Goal: Task Accomplishment & Management: Complete application form

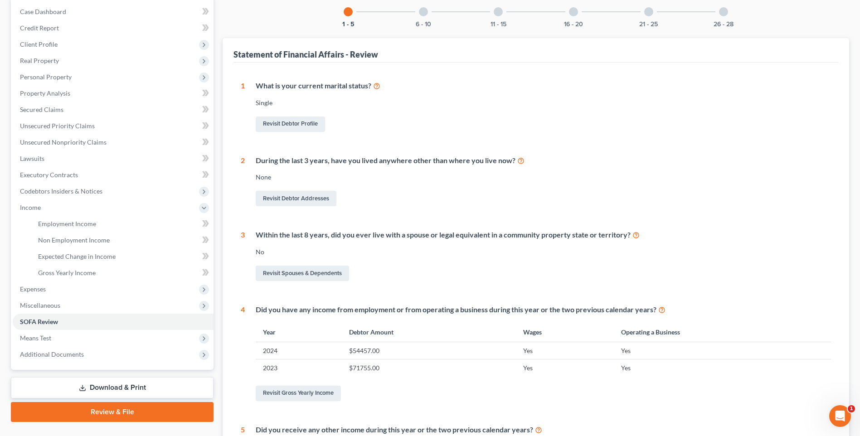
scroll to position [227, 0]
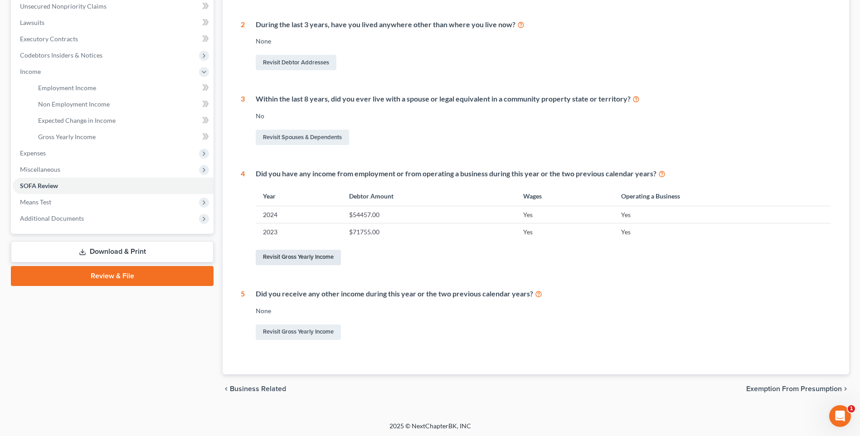
click at [280, 255] on link "Revisit Gross Yearly Income" at bounding box center [298, 257] width 85 height 15
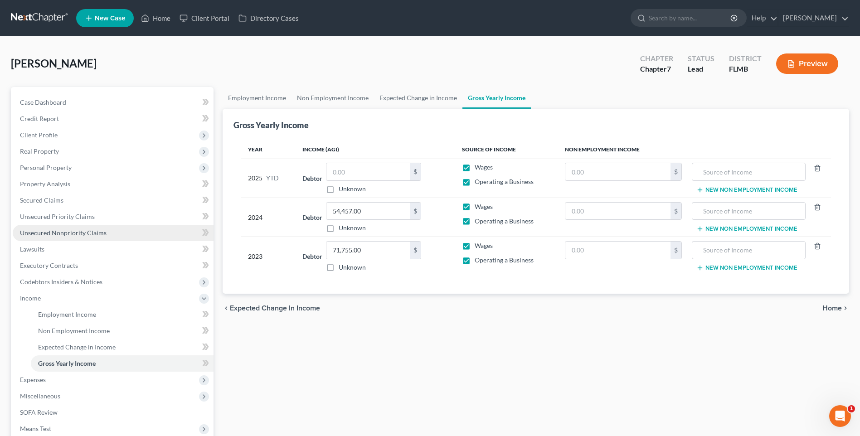
click at [42, 229] on span "Unsecured Nonpriority Claims" at bounding box center [63, 233] width 87 height 8
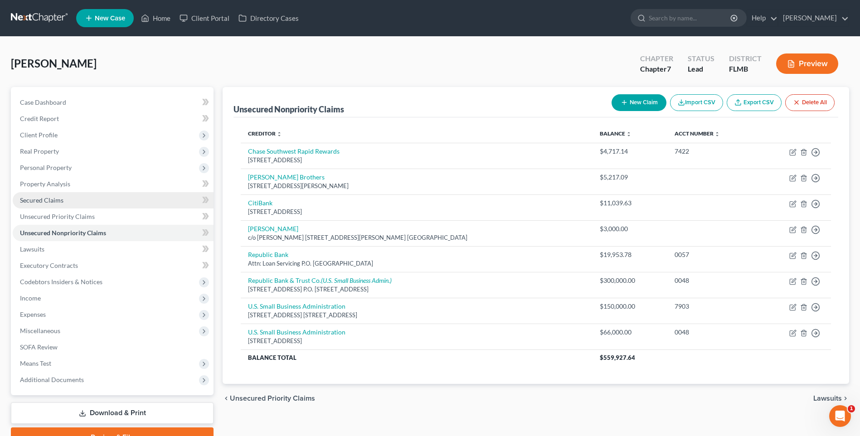
click at [24, 198] on span "Secured Claims" at bounding box center [42, 200] width 44 height 8
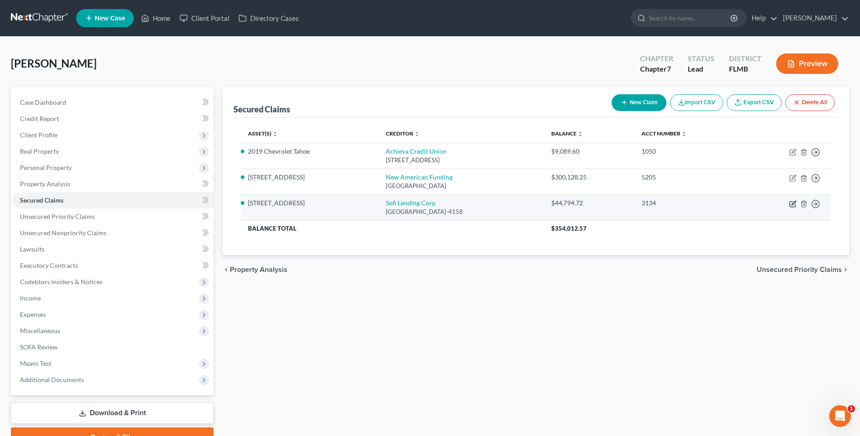
click at [792, 200] on icon "button" at bounding box center [792, 203] width 7 height 7
select select "45"
select select "1"
select select "0"
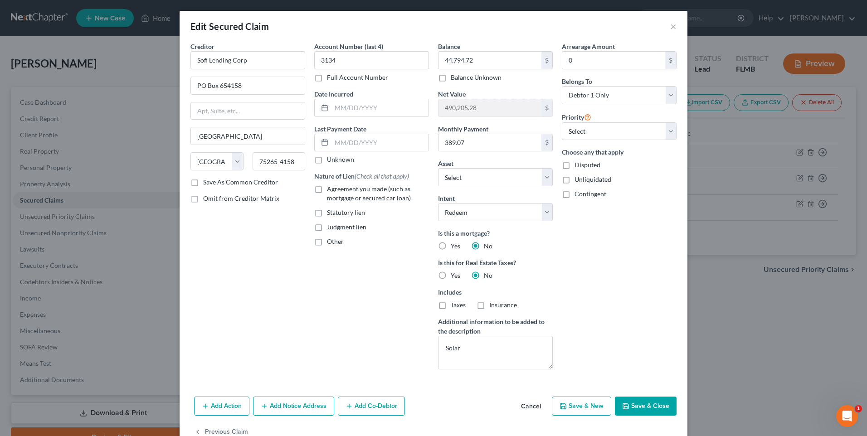
click at [308, 408] on button "Add Notice Address" at bounding box center [293, 406] width 81 height 19
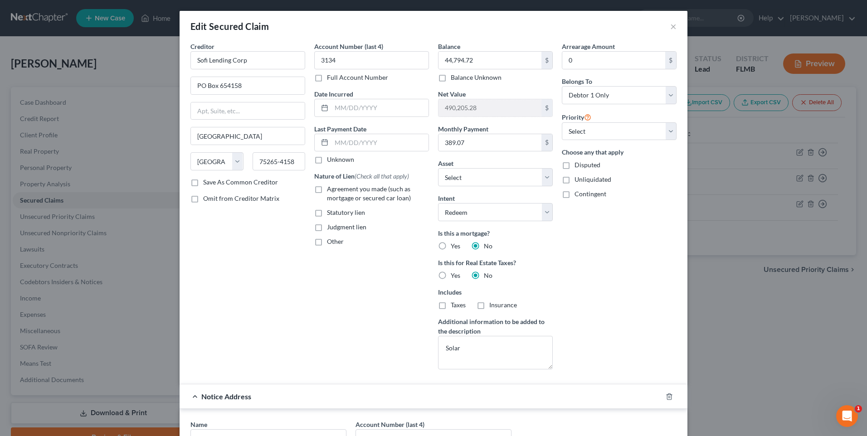
scroll to position [91, 0]
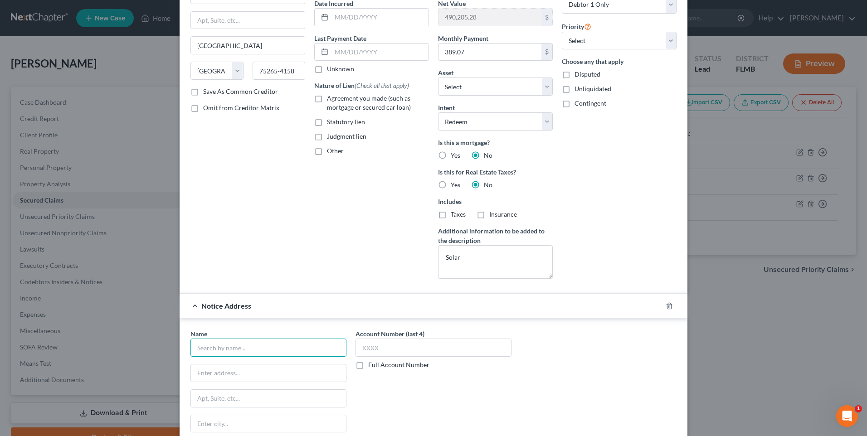
click at [207, 352] on input "text" at bounding box center [268, 348] width 156 height 18
click at [333, 323] on div "Name * Dividend State [US_STATE] AK AR AZ CA CO CT DE DC [GEOGRAPHIC_DATA] [GEO…" at bounding box center [434, 403] width 508 height 170
drag, startPoint x: 233, startPoint y: 345, endPoint x: 252, endPoint y: 345, distance: 19.0
click at [233, 345] on input "Dividend" at bounding box center [268, 348] width 156 height 18
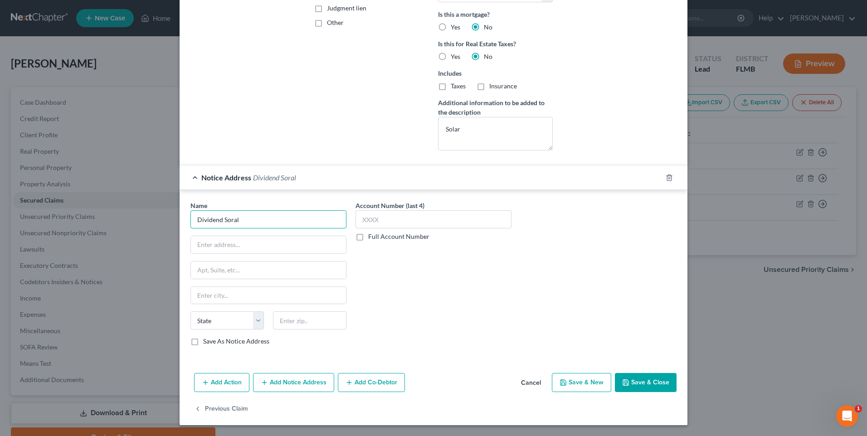
click at [248, 223] on input "Dividend Soral" at bounding box center [268, 219] width 156 height 18
type input "Dividend Solar"
click at [216, 228] on input "Dividend Solar" at bounding box center [268, 219] width 156 height 18
click at [212, 244] on input "text" at bounding box center [268, 244] width 155 height 17
type input "PO Box 632234"
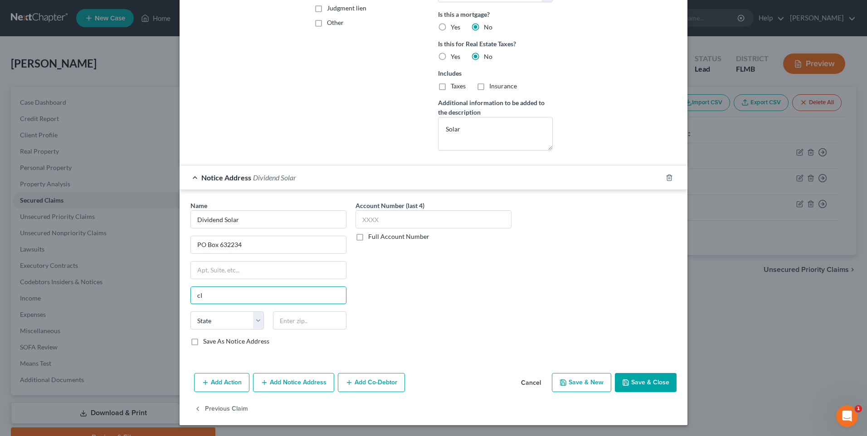
type input "c"
type input "Cincinati"
select select "36"
type input "45263-2234"
click at [374, 220] on input "text" at bounding box center [433, 219] width 156 height 18
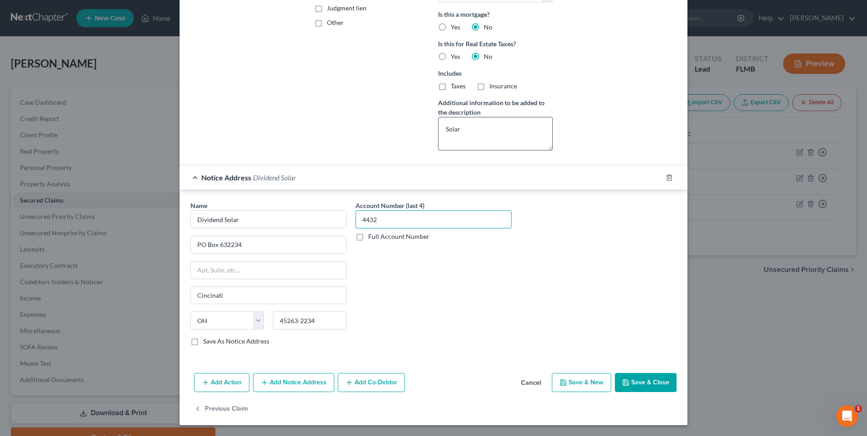
scroll to position [0, 0]
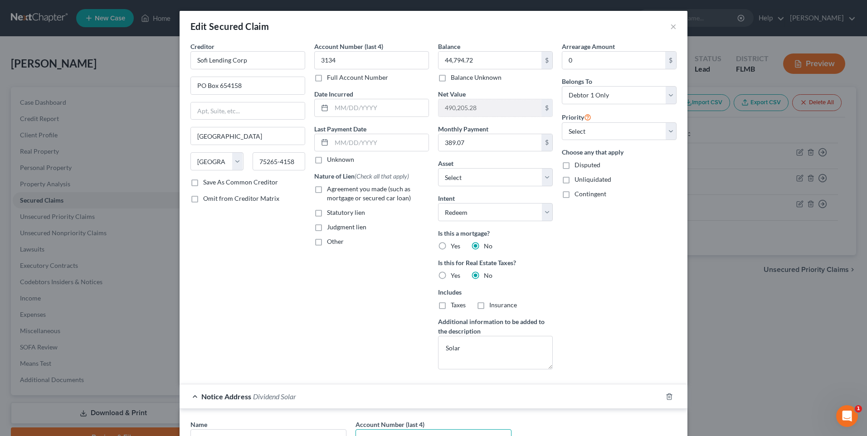
type input "4432"
click at [670, 29] on button "×" at bounding box center [673, 26] width 6 height 11
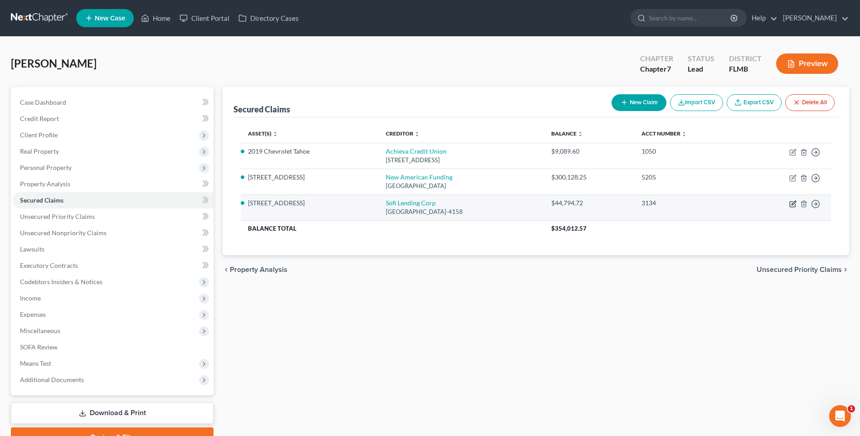
click at [792, 205] on icon "button" at bounding box center [793, 203] width 4 height 4
select select "45"
select select "10"
select select "1"
select select "0"
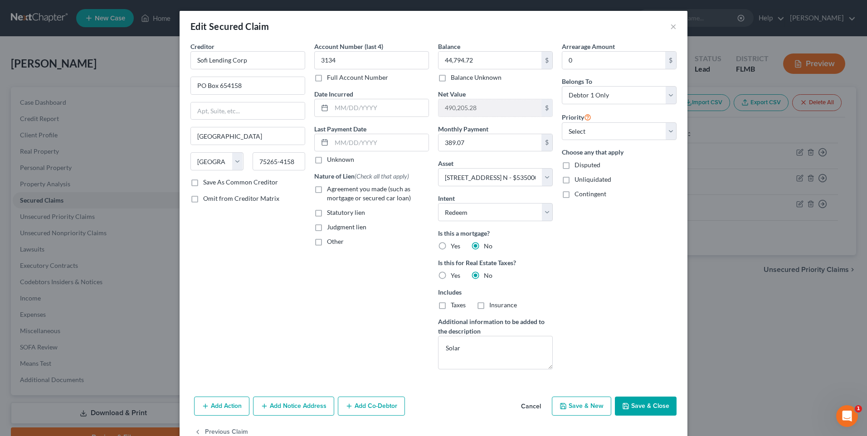
scroll to position [24, 0]
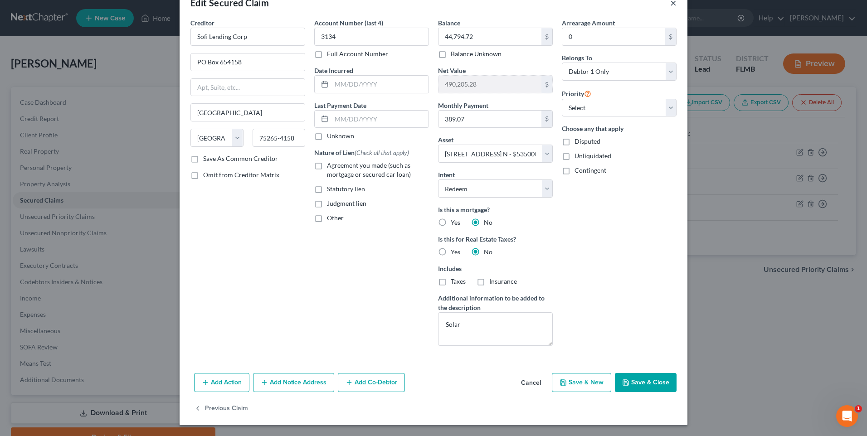
click at [670, 5] on button "×" at bounding box center [673, 2] width 6 height 11
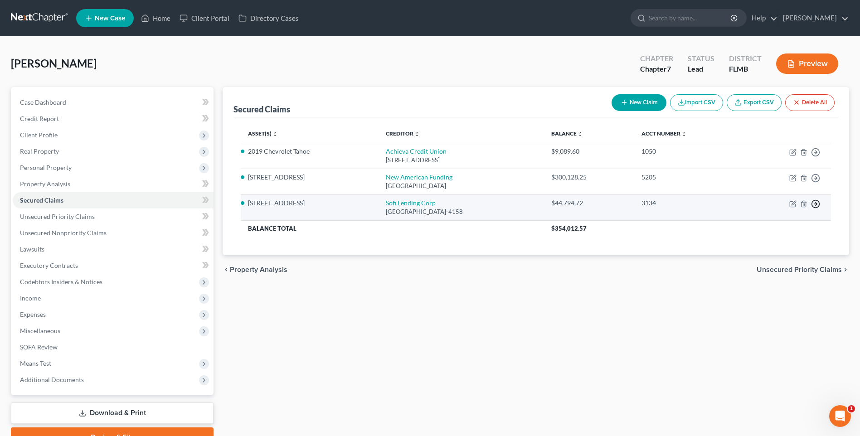
click at [815, 202] on icon "button" at bounding box center [815, 203] width 9 height 9
click at [770, 225] on link "Move to F" at bounding box center [774, 225] width 76 height 15
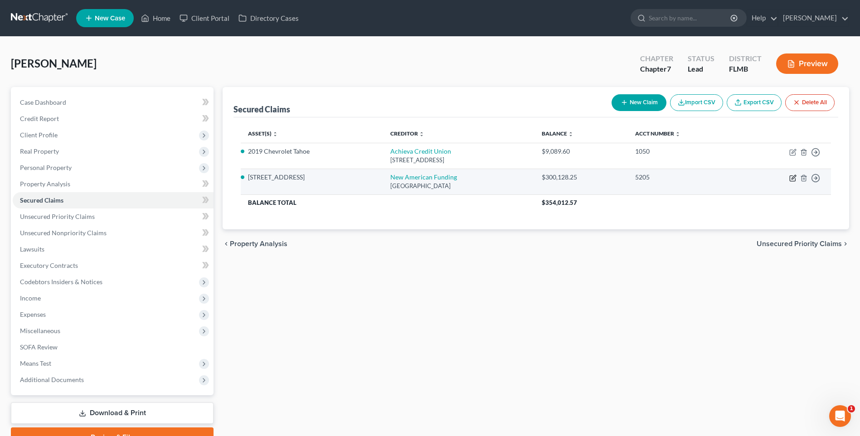
click at [792, 178] on icon "button" at bounding box center [793, 177] width 4 height 4
select select "45"
select select "10"
select select "2"
select select "0"
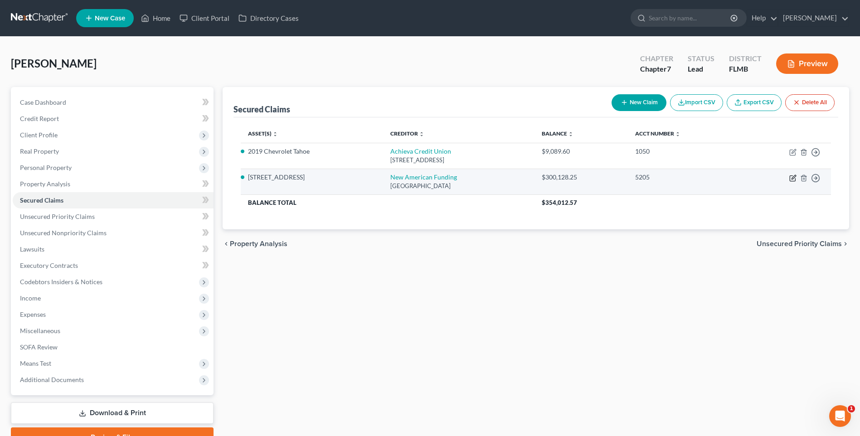
select select "0"
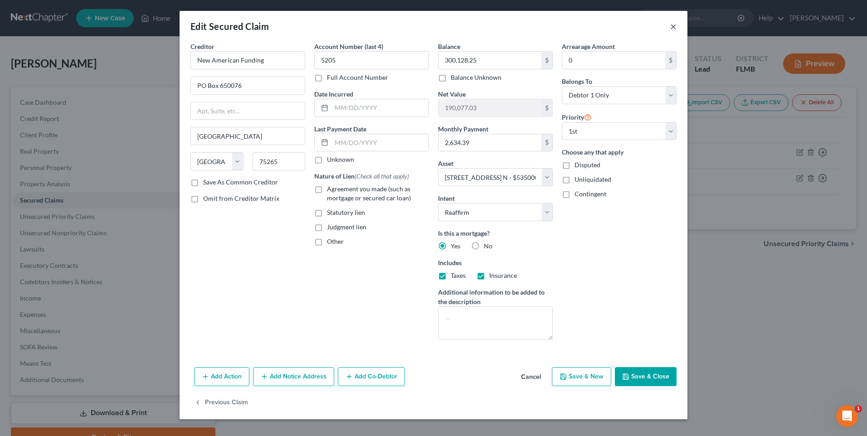
click at [671, 24] on button "×" at bounding box center [673, 26] width 6 height 11
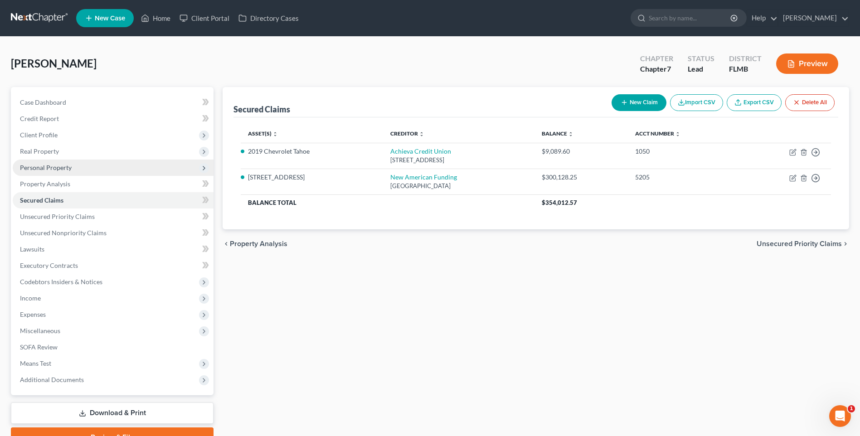
click at [38, 164] on span "Personal Property" at bounding box center [46, 168] width 52 height 8
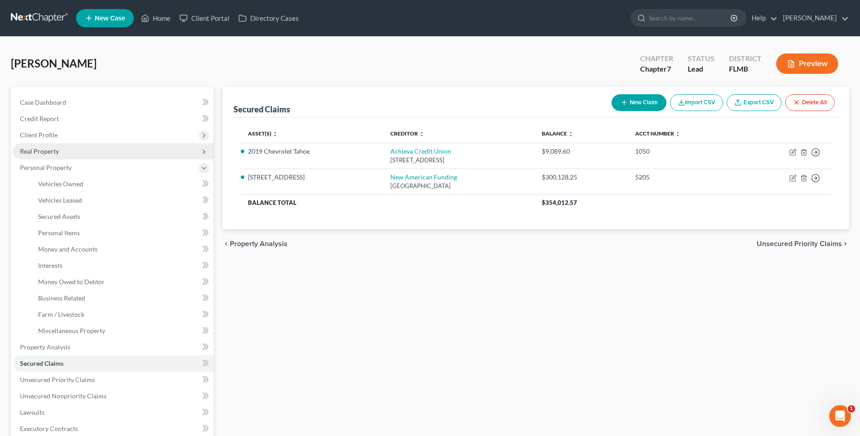
click at [39, 150] on span "Real Property" at bounding box center [39, 151] width 39 height 8
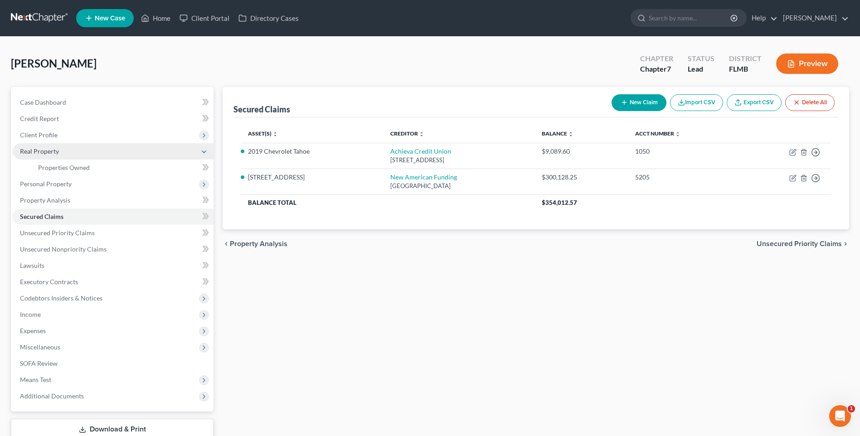
click at [30, 154] on span "Real Property" at bounding box center [39, 151] width 39 height 8
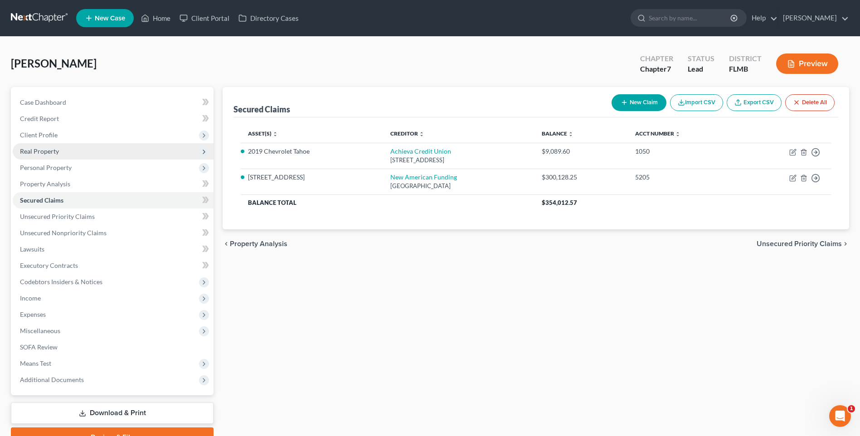
click at [47, 151] on span "Real Property" at bounding box center [39, 151] width 39 height 8
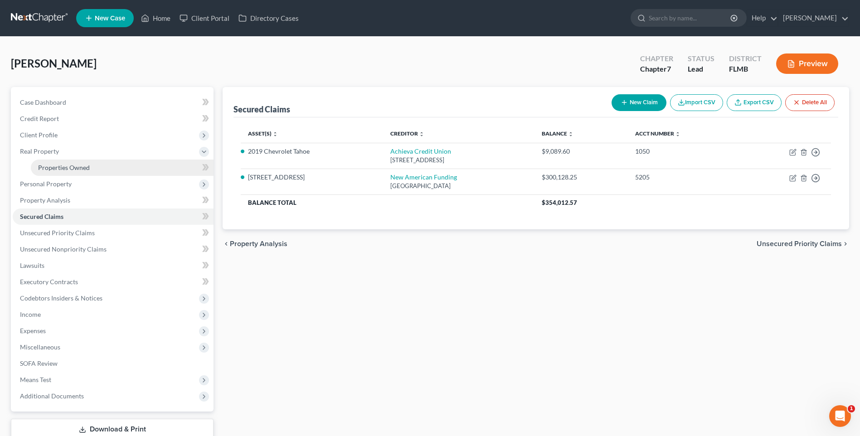
click at [49, 166] on span "Properties Owned" at bounding box center [64, 168] width 52 height 8
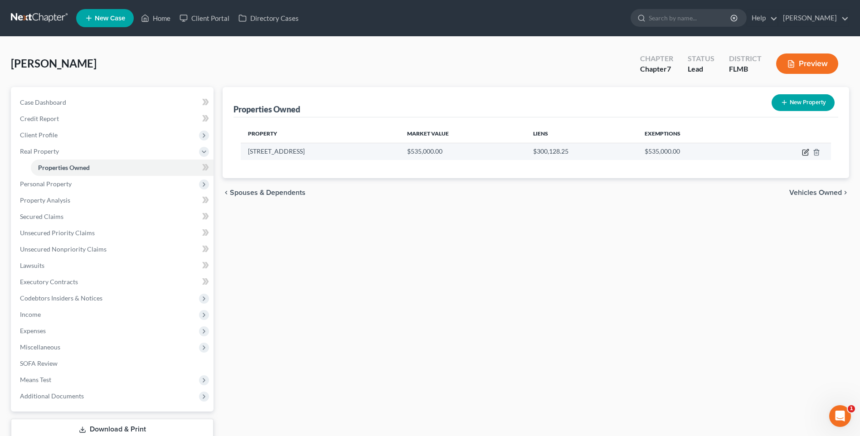
click at [804, 153] on icon "button" at bounding box center [805, 152] width 7 height 7
select select "9"
select select "0"
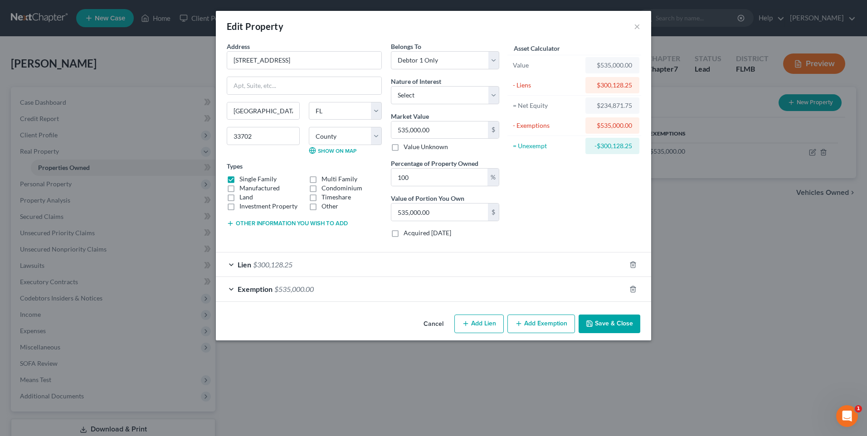
click at [228, 263] on div "Lien $300,128.25" at bounding box center [421, 264] width 410 height 24
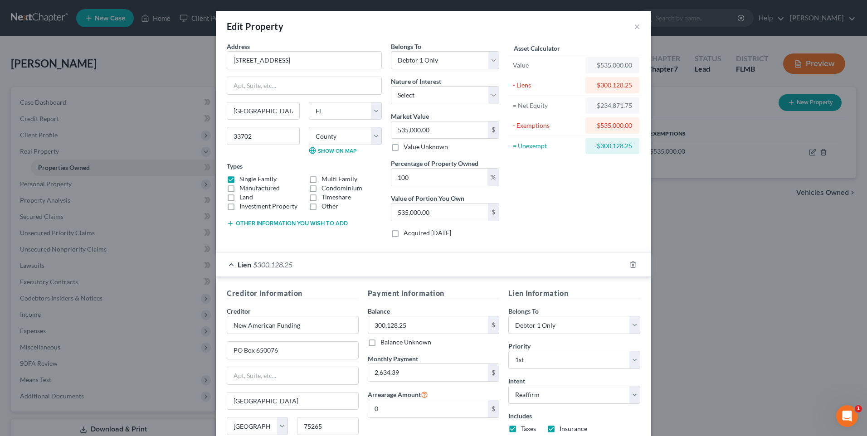
scroll to position [105, 0]
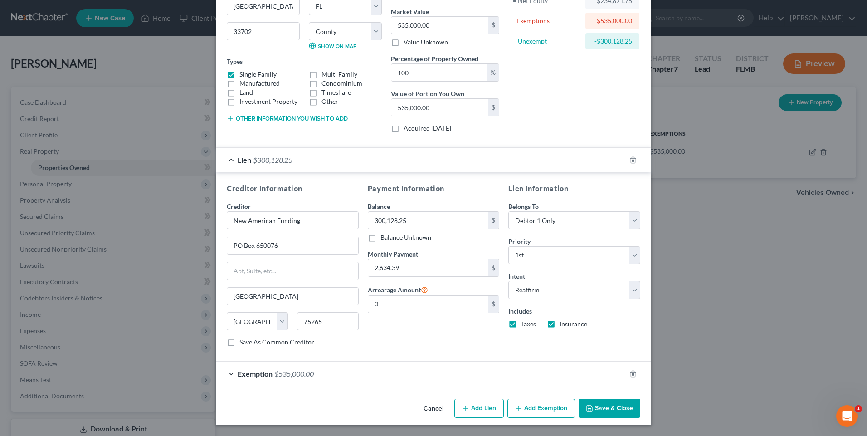
click at [472, 405] on button "Add Lien" at bounding box center [478, 408] width 49 height 19
select select "0"
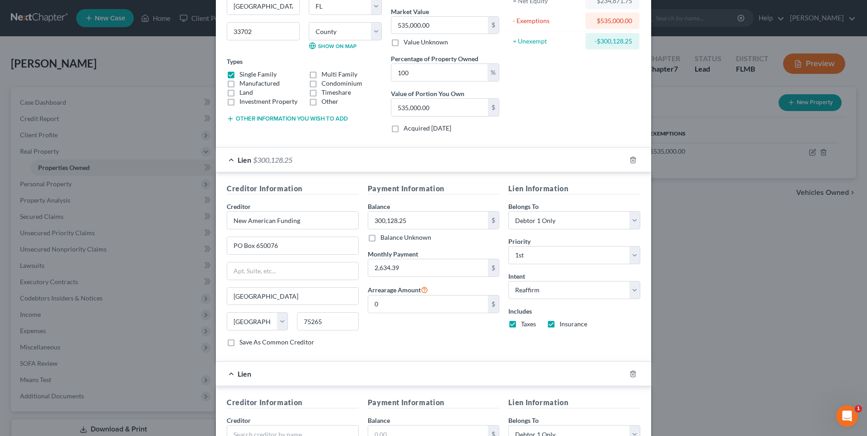
scroll to position [241, 0]
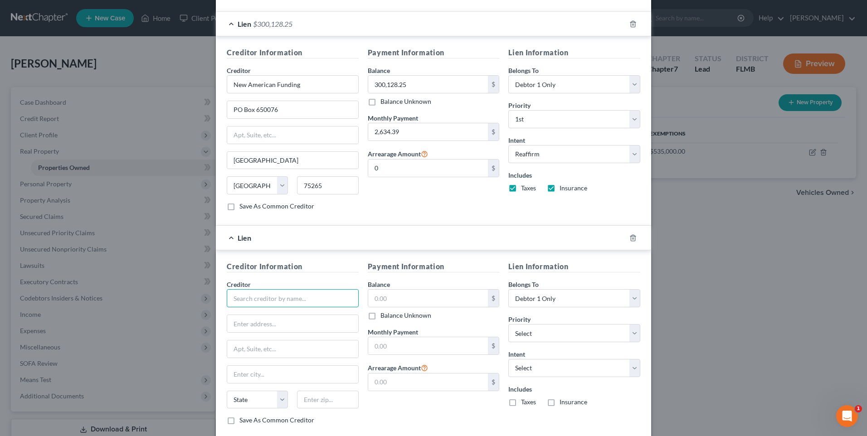
click at [250, 298] on input "text" at bounding box center [293, 298] width 132 height 18
click at [263, 299] on input "text" at bounding box center [293, 298] width 132 height 18
click at [314, 321] on input "text" at bounding box center [292, 323] width 131 height 17
click at [335, 294] on input "SBA" at bounding box center [293, 298] width 132 height 18
type input "S"
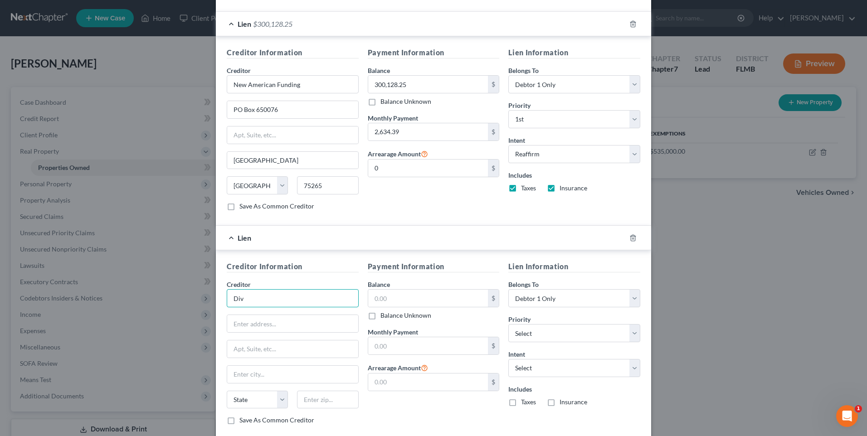
click at [302, 300] on input "Div" at bounding box center [293, 298] width 132 height 18
type input "Dividend Solar"
type input "PO Box 632234"
type input "[GEOGRAPHIC_DATA]"
select select "36"
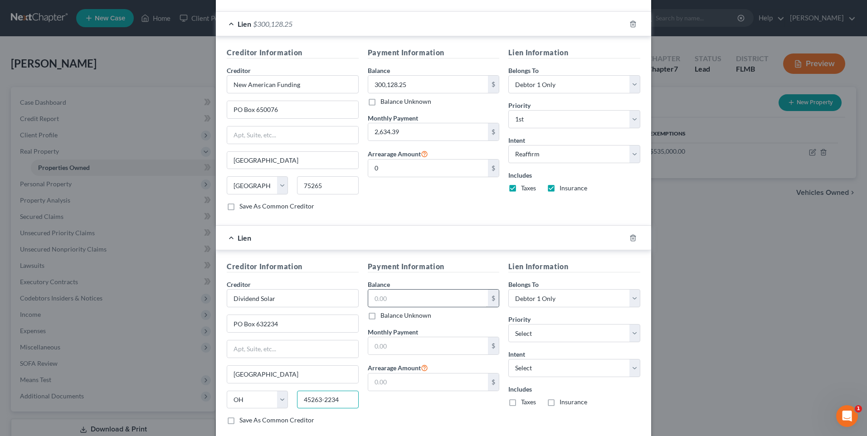
type input "45263-2234"
click at [387, 290] on input "text" at bounding box center [428, 298] width 120 height 17
click at [461, 301] on input "text" at bounding box center [428, 298] width 120 height 17
type input "61,400.64"
click at [437, 350] on input "text" at bounding box center [428, 345] width 120 height 17
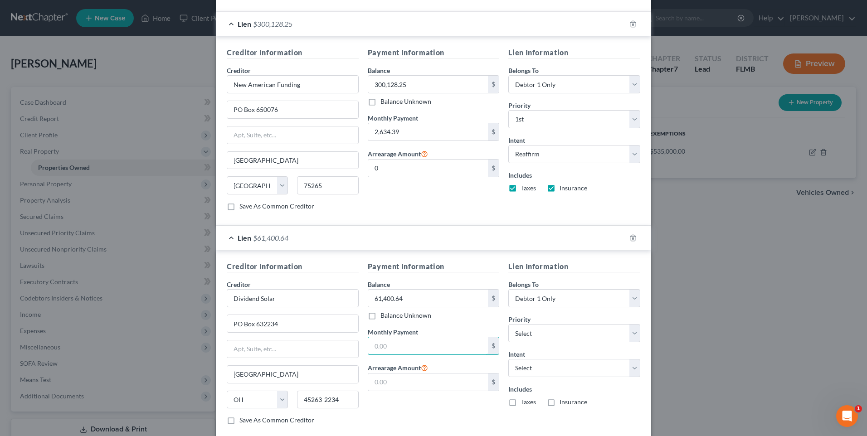
type input "2"
type input "389.07"
click at [632, 368] on select "Select Surrender Redeem Reaffirm Avoid Other" at bounding box center [574, 368] width 132 height 18
select select "1"
click at [508, 359] on select "Select Surrender Redeem Reaffirm Avoid Other" at bounding box center [574, 368] width 132 height 18
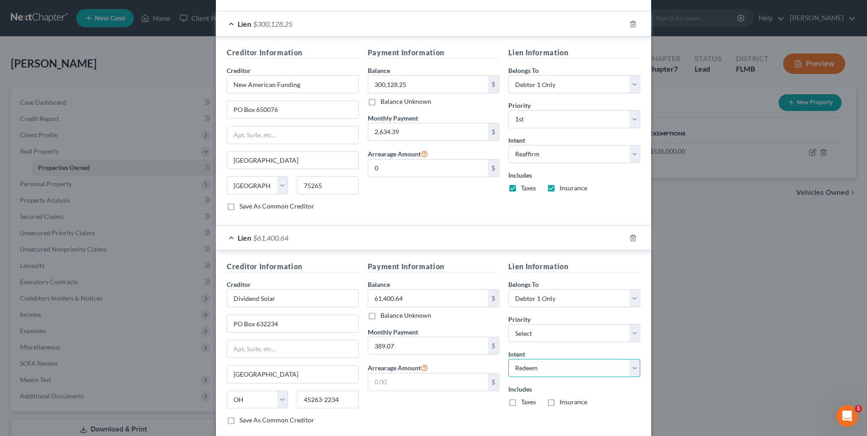
scroll to position [319, 0]
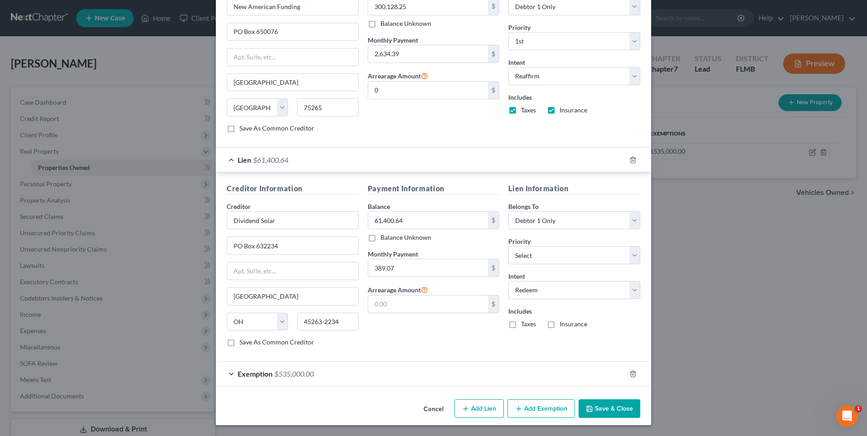
click at [592, 406] on button "Save & Close" at bounding box center [609, 408] width 62 height 19
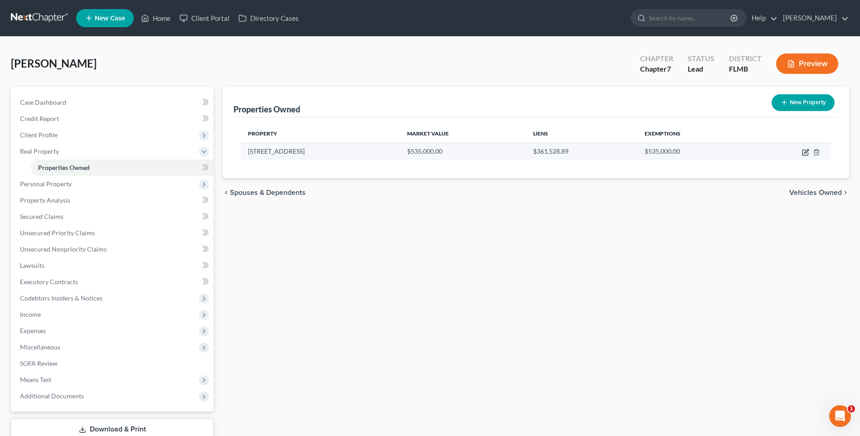
click at [805, 151] on icon "button" at bounding box center [806, 151] width 4 height 4
select select "9"
select select "0"
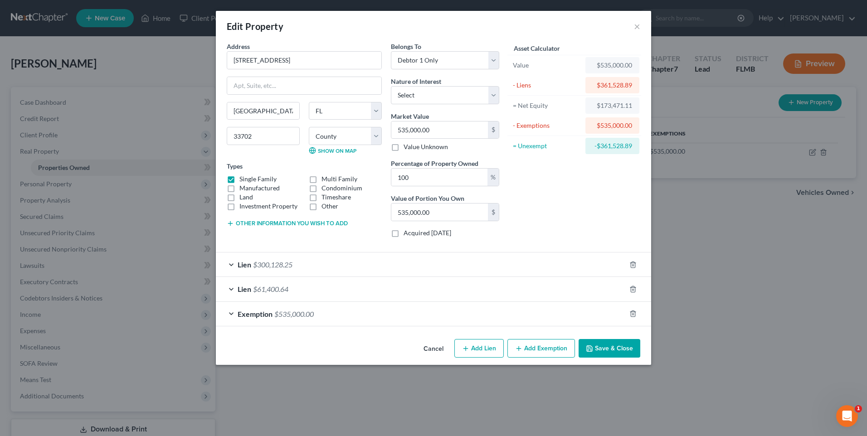
click at [226, 263] on div "Lien $300,128.25" at bounding box center [421, 264] width 410 height 24
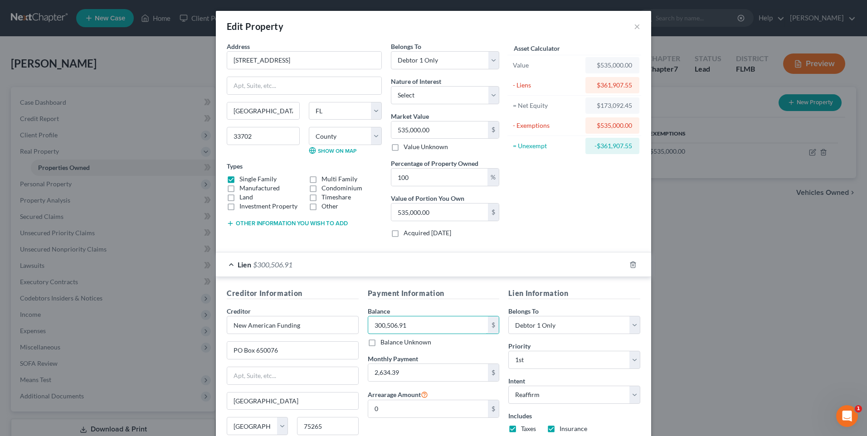
scroll to position [129, 0]
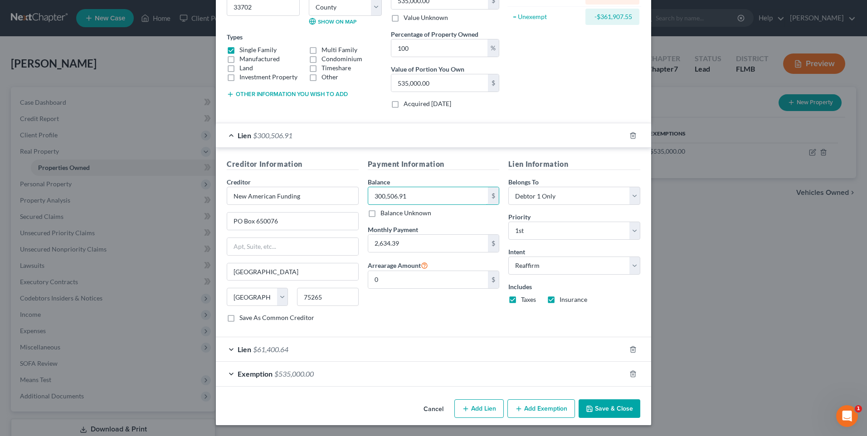
type input "300,506.91"
click at [605, 405] on button "Save & Close" at bounding box center [609, 408] width 62 height 19
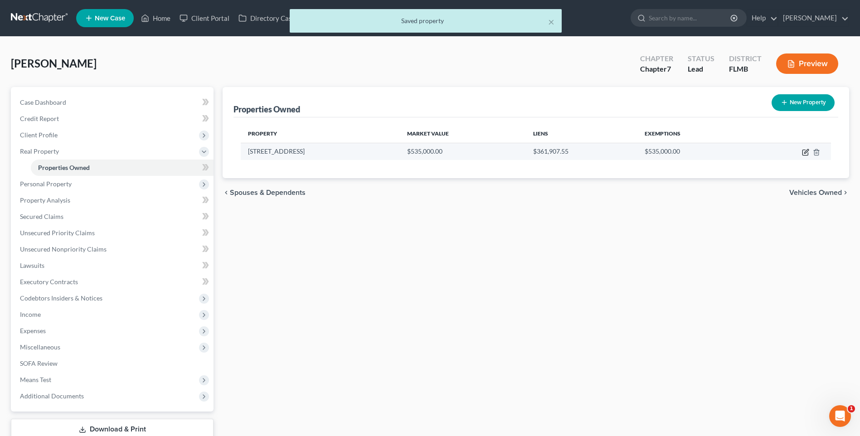
click at [806, 150] on icon "button" at bounding box center [805, 152] width 7 height 7
select select "9"
select select "0"
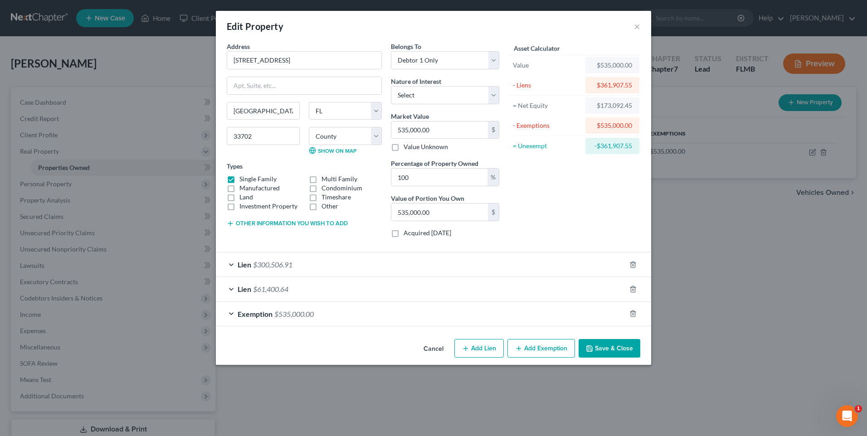
click at [231, 312] on div "Exemption $535,000.00" at bounding box center [421, 314] width 410 height 24
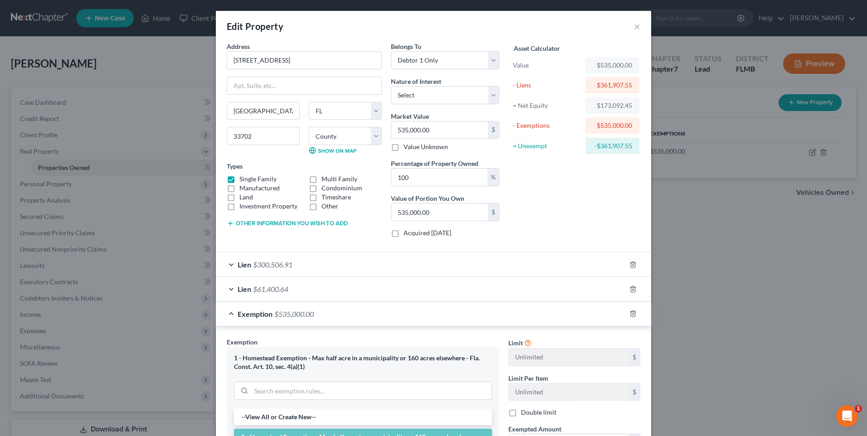
scroll to position [183, 0]
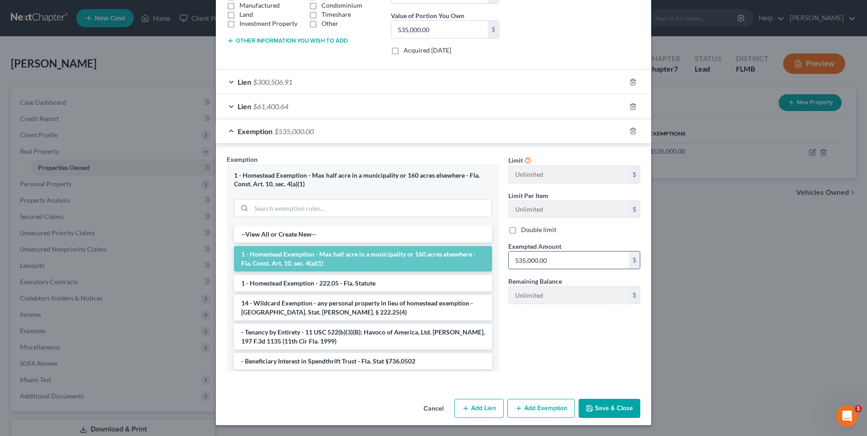
click at [594, 258] on input "535,000.00" at bounding box center [569, 260] width 120 height 17
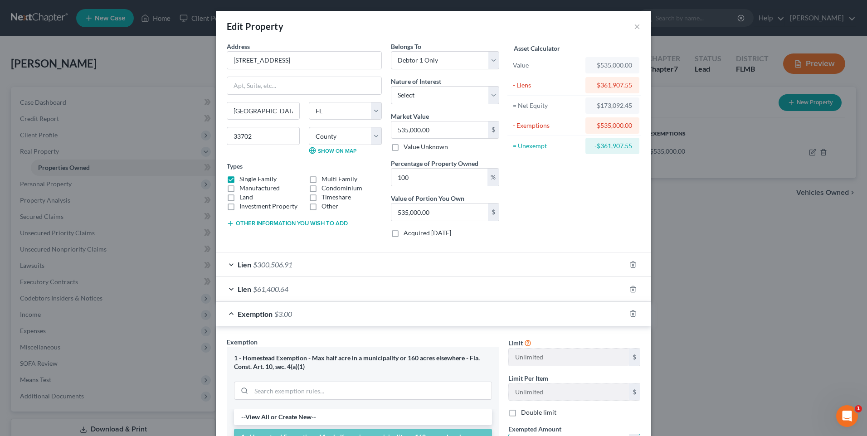
scroll to position [11, 0]
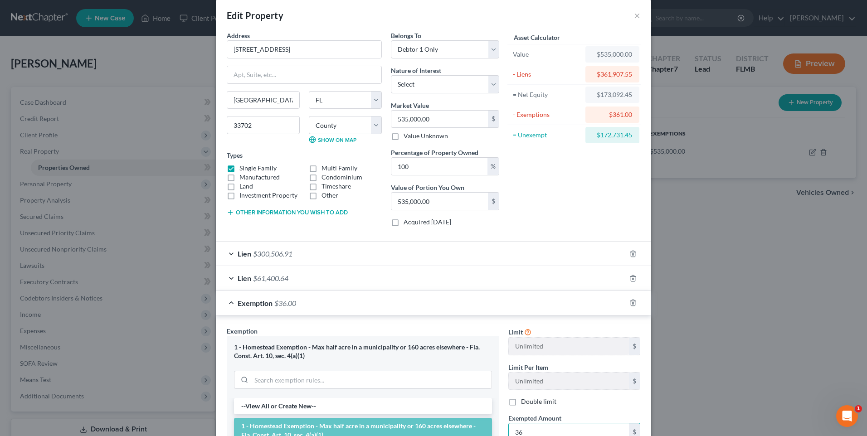
type input "3"
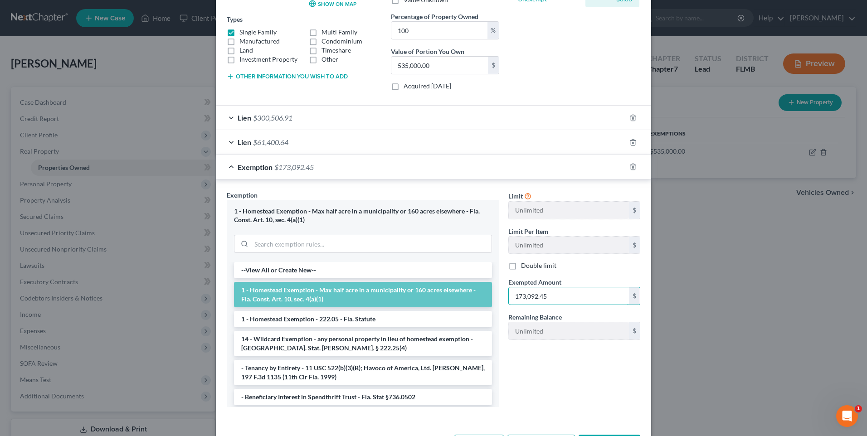
type input "173,092.45"
click at [548, 370] on div "Limit Unlimited $ Limit Per Item Unlimited $ Double limit Exempted Amount * 173…" at bounding box center [574, 302] width 141 height 224
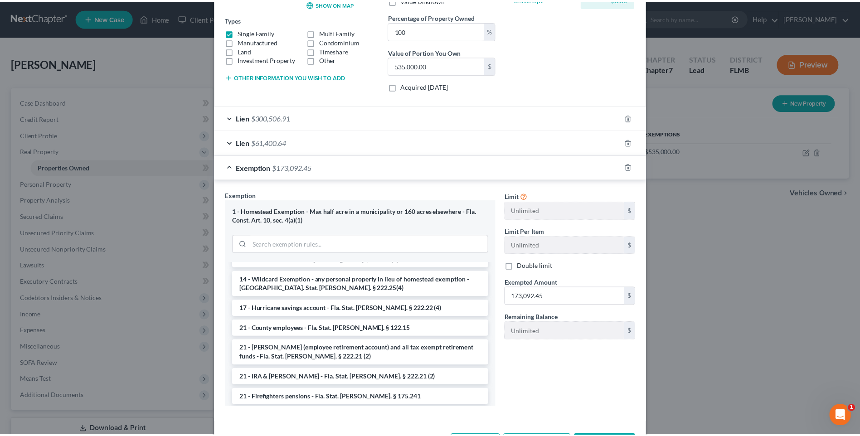
scroll to position [183, 0]
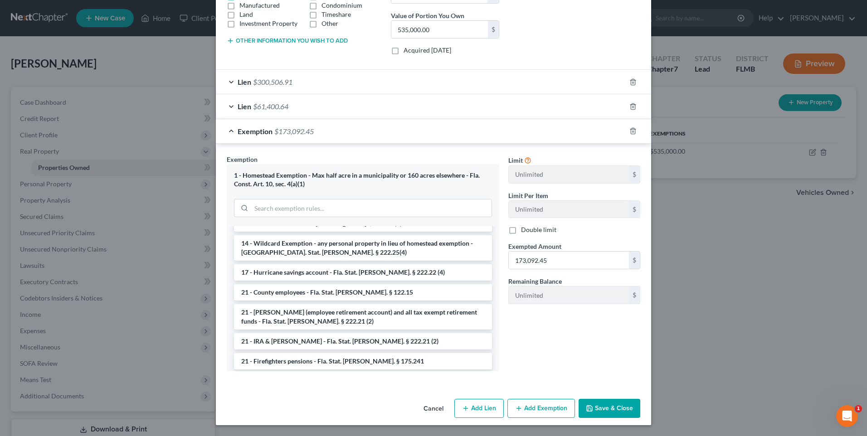
click at [603, 411] on button "Save & Close" at bounding box center [609, 408] width 62 height 19
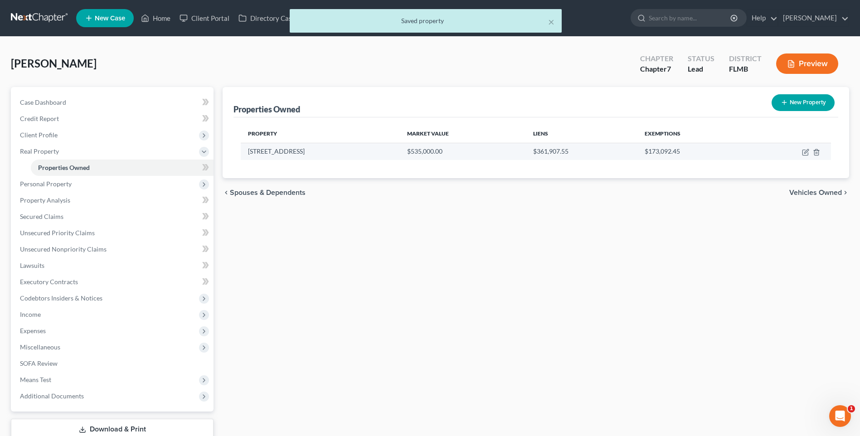
click at [809, 151] on td at bounding box center [790, 151] width 81 height 17
click at [806, 154] on icon "button" at bounding box center [805, 152] width 7 height 7
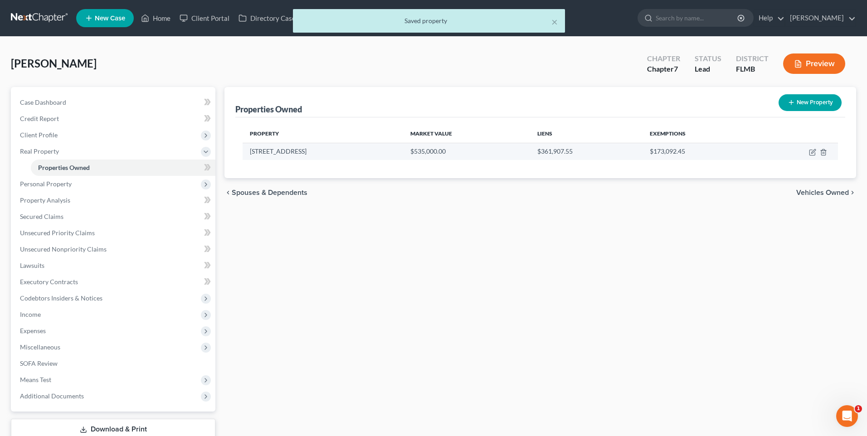
select select "9"
select select "0"
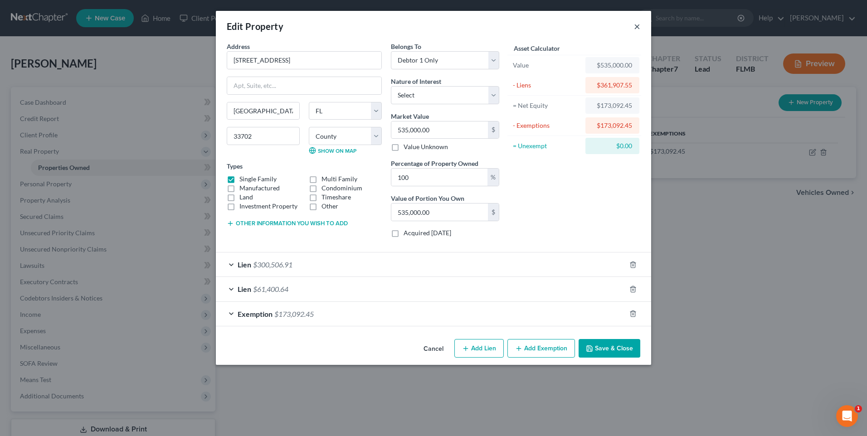
click at [636, 29] on button "×" at bounding box center [637, 26] width 6 height 11
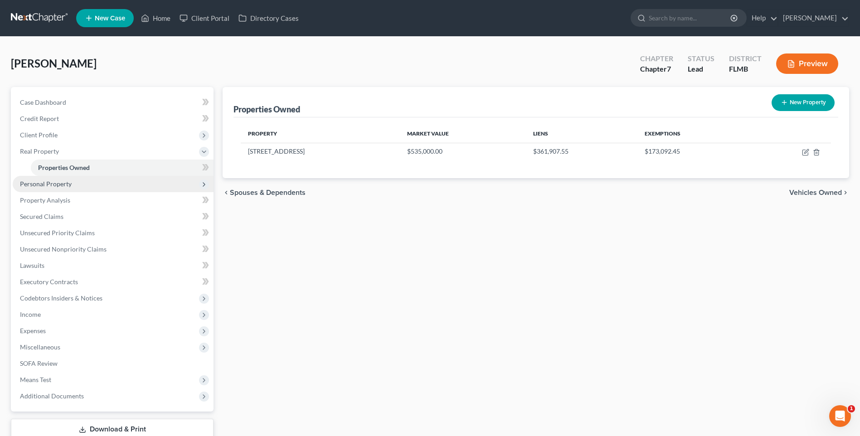
click at [49, 183] on span "Personal Property" at bounding box center [46, 184] width 52 height 8
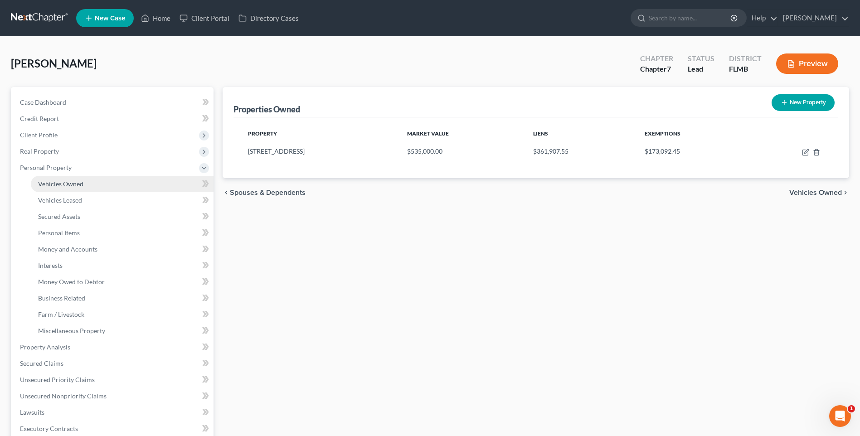
click at [77, 186] on span "Vehicles Owned" at bounding box center [60, 184] width 45 height 8
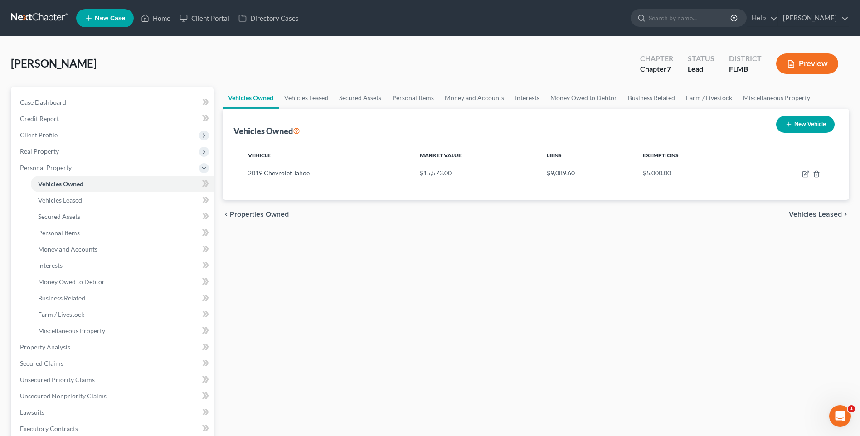
scroll to position [181, 0]
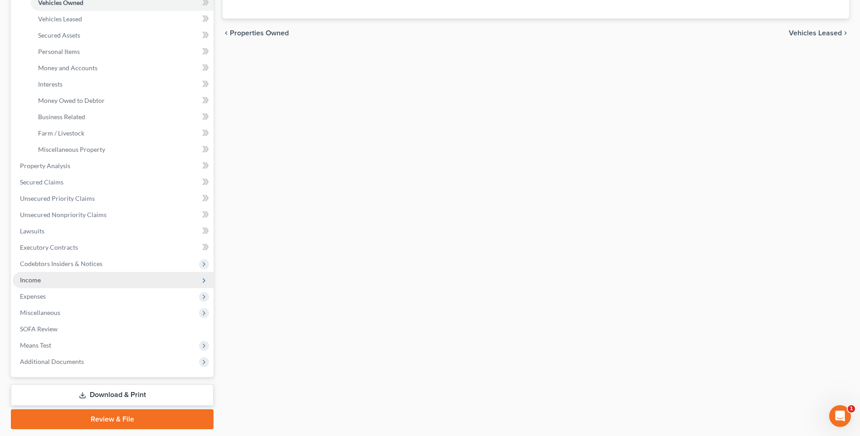
click at [30, 282] on span "Income" at bounding box center [30, 280] width 21 height 8
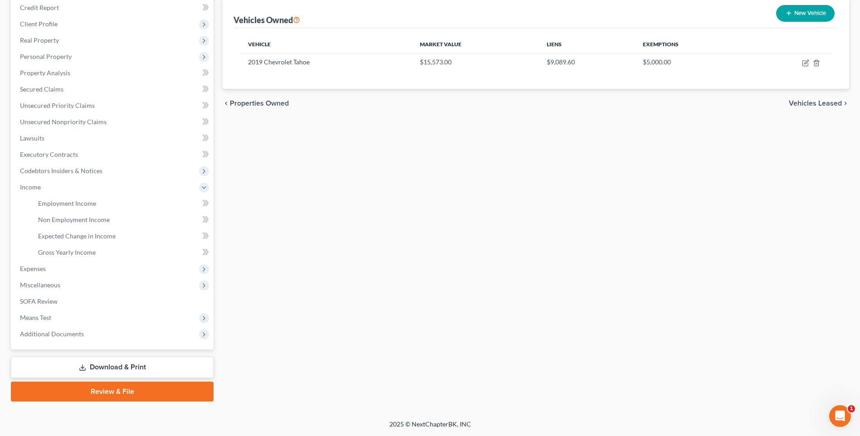
scroll to position [111, 0]
drag, startPoint x: 44, startPoint y: 204, endPoint x: 98, endPoint y: 215, distance: 55.0
click at [44, 204] on span "Employment Income" at bounding box center [67, 203] width 58 height 8
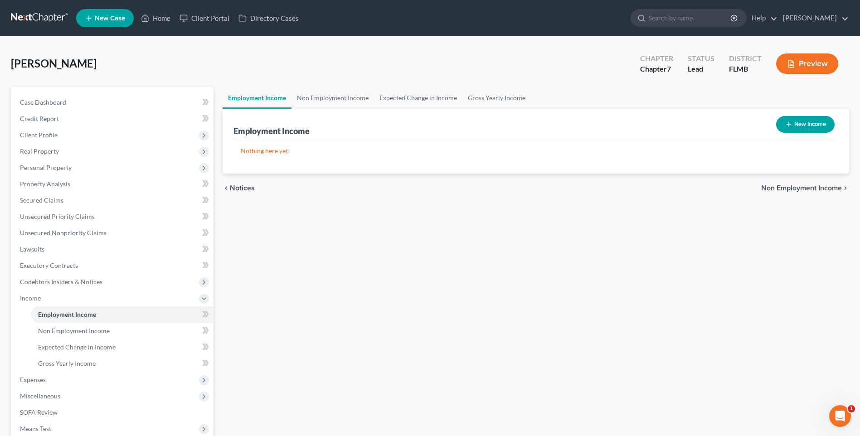
click at [822, 123] on button "New Income" at bounding box center [805, 124] width 58 height 17
select select "0"
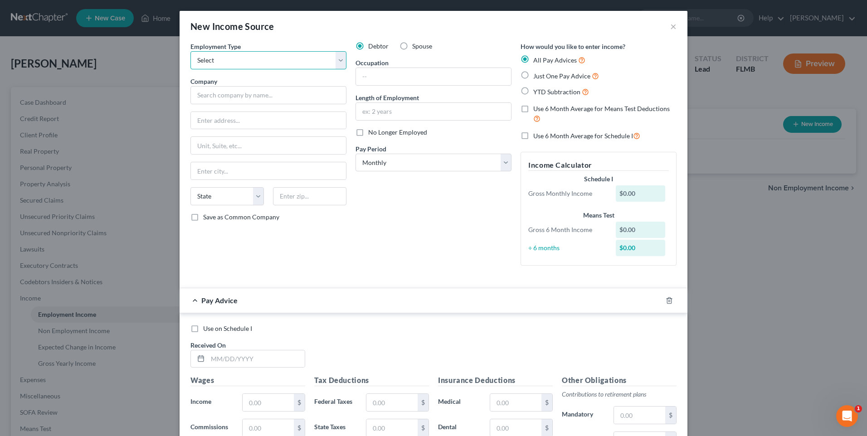
click at [331, 62] on select "Select Full or [DEMOGRAPHIC_DATA] Employment Self Employment" at bounding box center [268, 60] width 156 height 18
click at [209, 56] on select "Select Full or [DEMOGRAPHIC_DATA] Employment Self Employment" at bounding box center [268, 60] width 156 height 18
click at [247, 93] on input "text" at bounding box center [268, 95] width 156 height 18
click at [208, 60] on select "Select Full or [DEMOGRAPHIC_DATA] Employment Self Employment" at bounding box center [268, 60] width 156 height 18
select select "0"
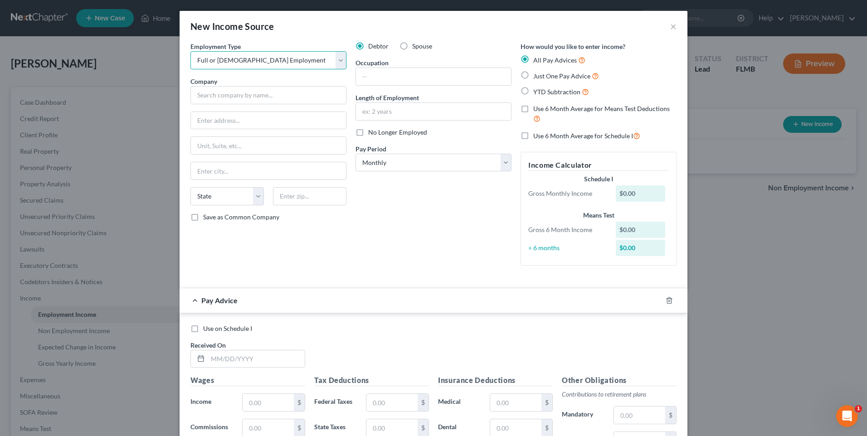
click at [190, 51] on select "Select Full or [DEMOGRAPHIC_DATA] Employment Self Employment" at bounding box center [268, 60] width 156 height 18
click at [271, 58] on select "Select Full or [DEMOGRAPHIC_DATA] Employment Self Employment" at bounding box center [268, 60] width 156 height 18
drag, startPoint x: 249, startPoint y: 95, endPoint x: 267, endPoint y: 85, distance: 21.1
click at [249, 95] on input "text" at bounding box center [268, 95] width 156 height 18
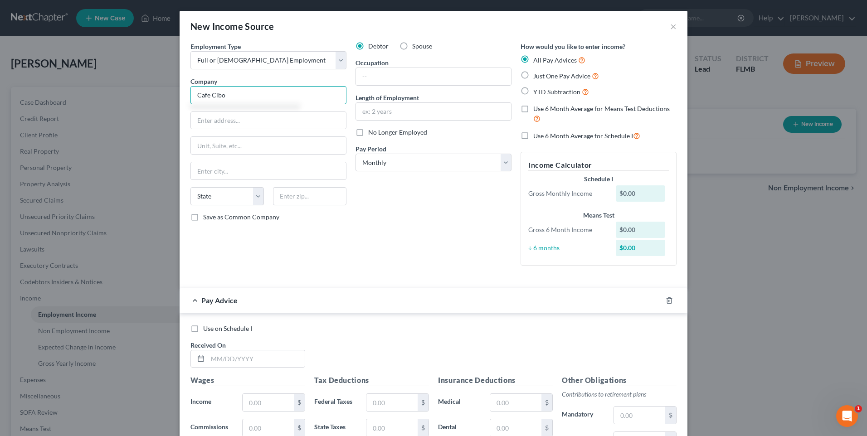
type input "Cafe Cibo"
drag, startPoint x: 384, startPoint y: 72, endPoint x: 400, endPoint y: 72, distance: 15.9
click at [384, 72] on input "text" at bounding box center [433, 76] width 155 height 17
type input "Owner/Operator"
click at [503, 163] on select "Select Monthly Twice Monthly Every Other Week Weekly" at bounding box center [433, 163] width 156 height 18
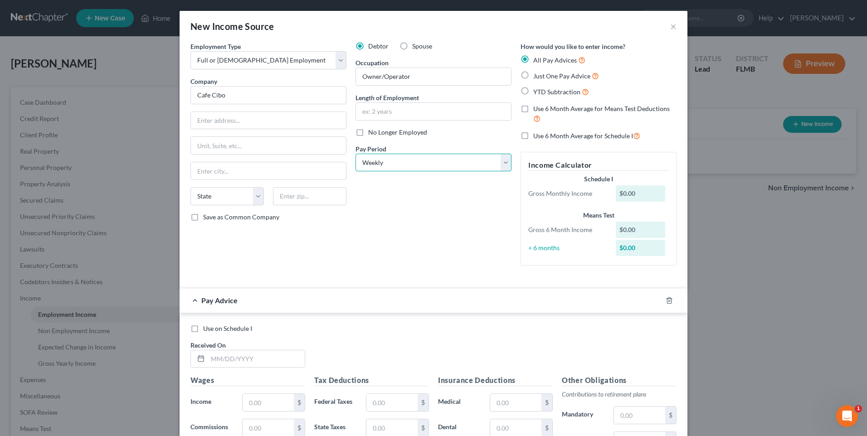
click at [355, 154] on select "Select Monthly Twice Monthly Every Other Week Weekly" at bounding box center [433, 163] width 156 height 18
click at [501, 165] on select "Select Monthly Twice Monthly Every Other Week Weekly" at bounding box center [433, 163] width 156 height 18
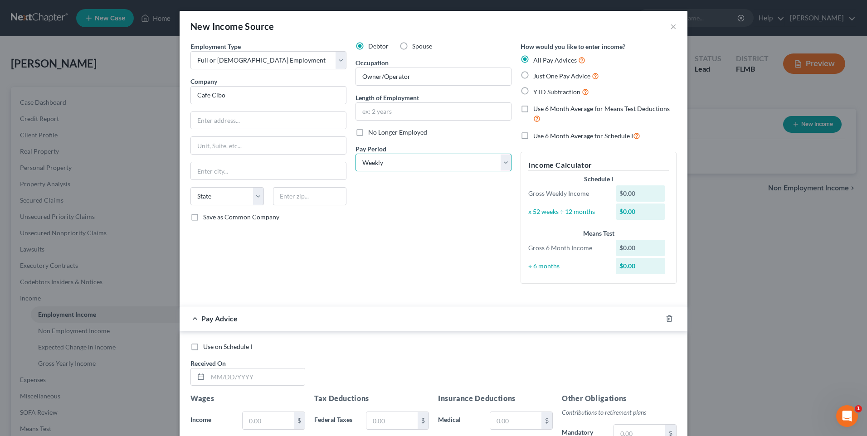
click at [501, 165] on select "Select Monthly Twice Monthly Every Other Week Weekly" at bounding box center [433, 163] width 156 height 18
click at [500, 155] on select "Select Monthly Twice Monthly Every Other Week Weekly" at bounding box center [433, 163] width 156 height 18
select select "2"
click at [355, 154] on select "Select Monthly Twice Monthly Every Other Week Weekly" at bounding box center [433, 163] width 156 height 18
click at [533, 73] on label "Just One Pay Advice" at bounding box center [566, 76] width 66 height 10
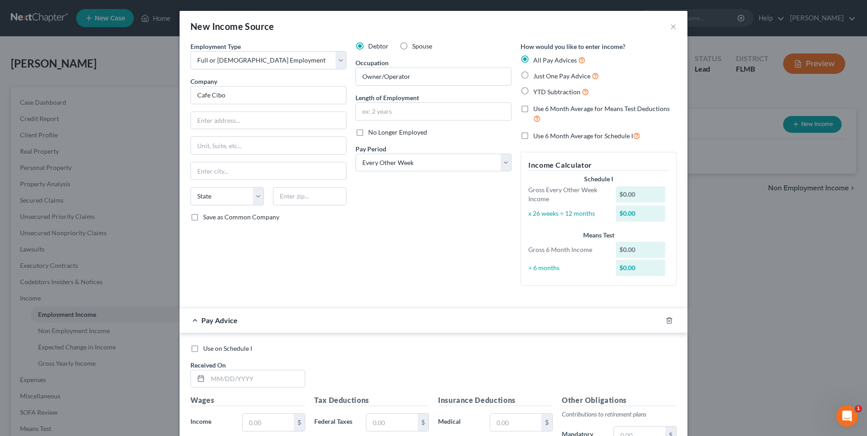
click at [537, 73] on input "Just One Pay Advice" at bounding box center [540, 74] width 6 height 6
radio input "true"
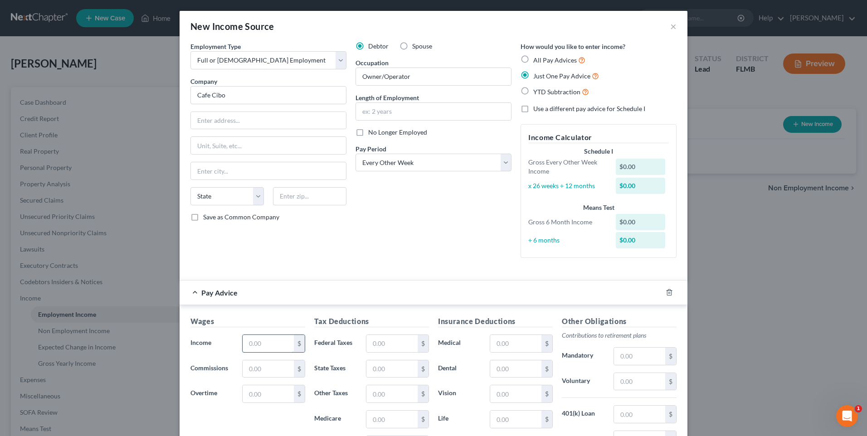
click at [257, 344] on input "text" at bounding box center [268, 343] width 51 height 17
type input "2,000"
click at [394, 341] on input "text" at bounding box center [391, 345] width 51 height 17
type input "162"
type input "29"
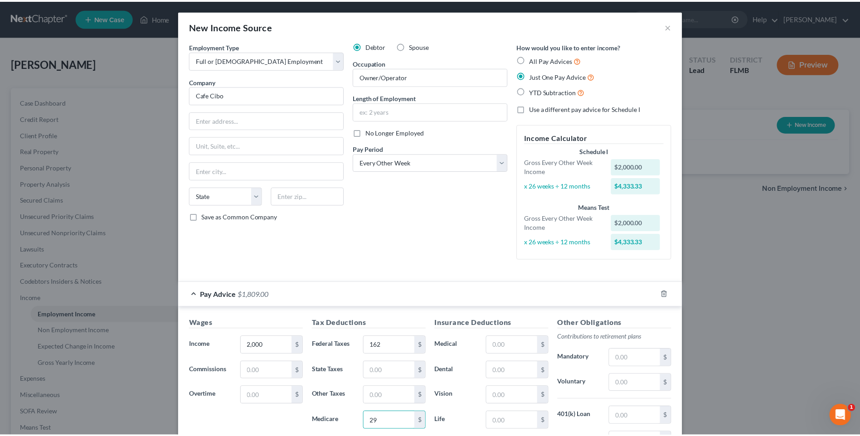
scroll to position [142, 0]
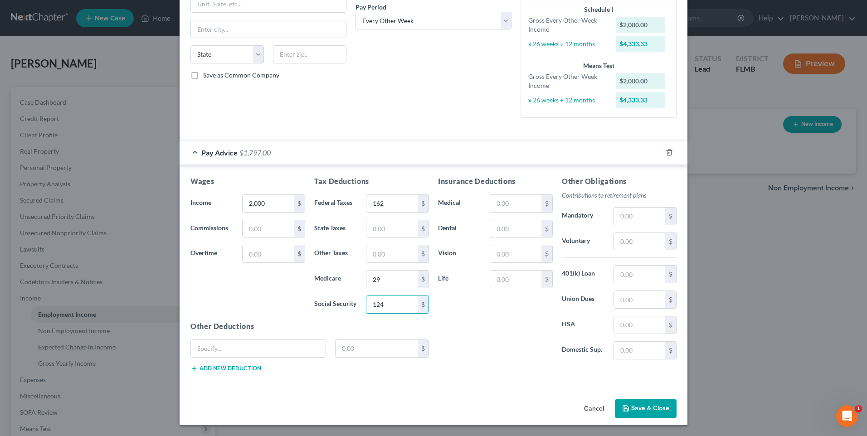
type input "124"
click at [652, 406] on button "Save & Close" at bounding box center [646, 408] width 62 height 19
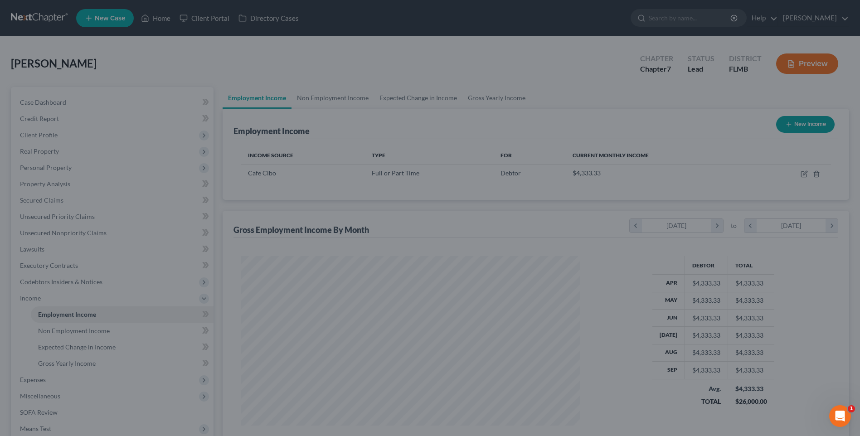
scroll to position [453146, 452959]
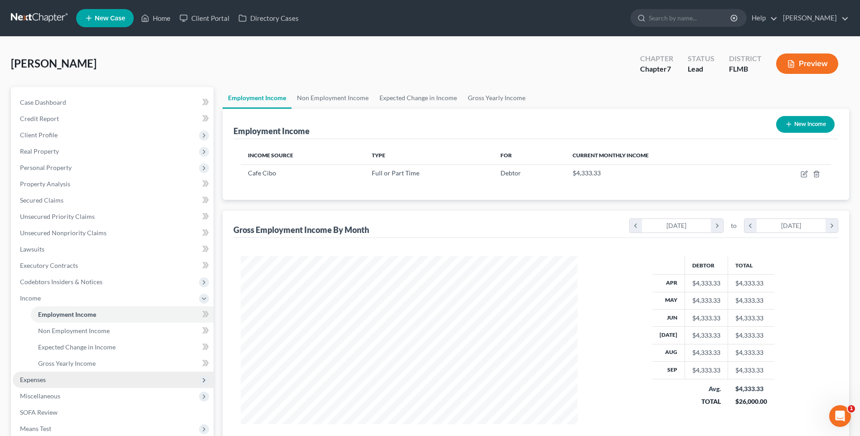
click at [44, 380] on span "Expenses" at bounding box center [33, 380] width 26 height 8
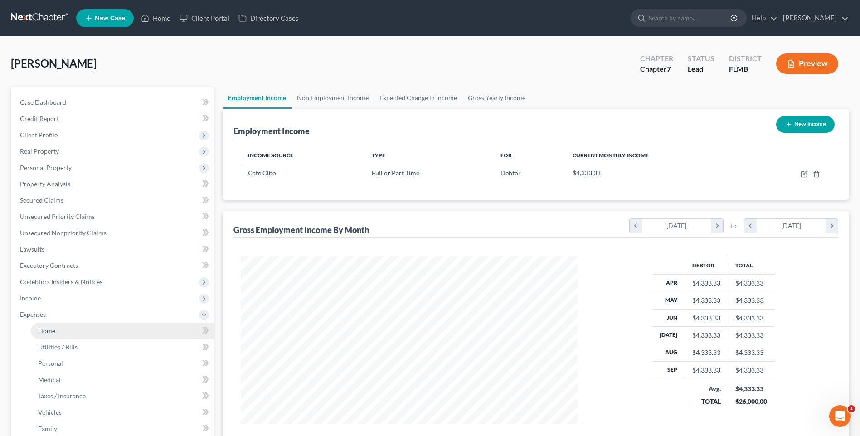
click at [52, 333] on span "Home" at bounding box center [46, 331] width 17 height 8
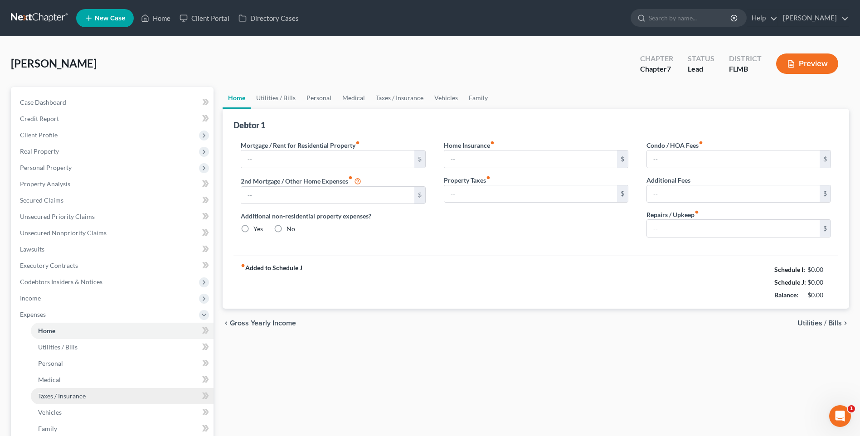
type input "0.00"
radio input "true"
type input "0.00"
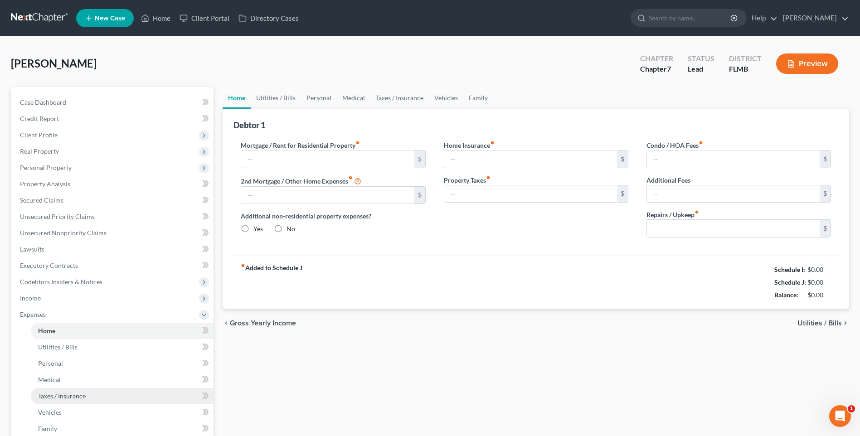
type input "0.00"
click at [269, 162] on input "text" at bounding box center [327, 159] width 173 height 17
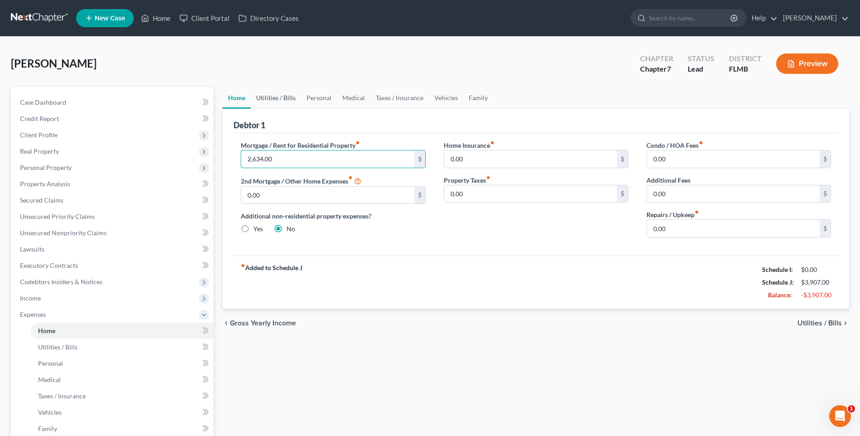
type input "2,634.00"
click at [282, 97] on link "Utilities / Bills" at bounding box center [276, 98] width 50 height 22
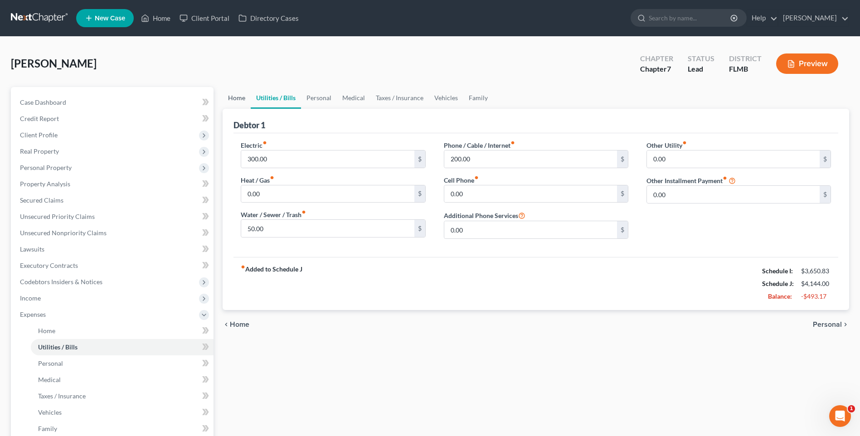
click at [237, 94] on link "Home" at bounding box center [237, 98] width 28 height 22
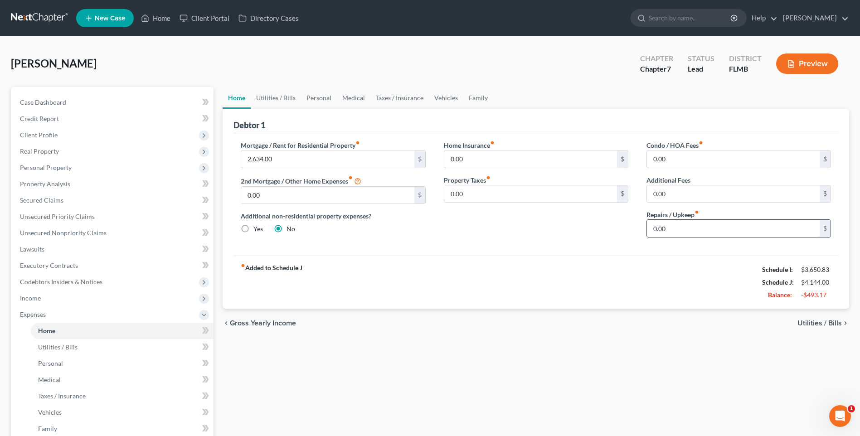
click at [672, 226] on input "0.00" at bounding box center [733, 228] width 173 height 17
type input "100"
click at [272, 96] on link "Utilities / Bills" at bounding box center [276, 98] width 50 height 22
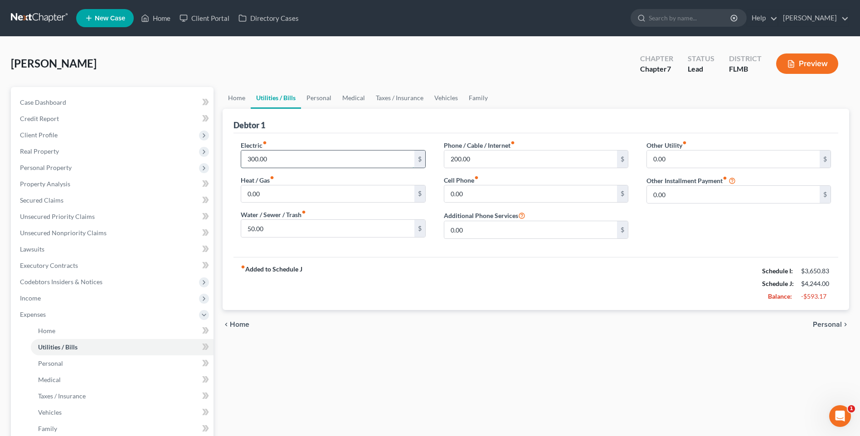
click at [345, 158] on input "300.00" at bounding box center [327, 159] width 173 height 17
type input "35.00"
click at [309, 228] on input "50.00" at bounding box center [327, 228] width 173 height 17
type input "185.00"
type input "307.64"
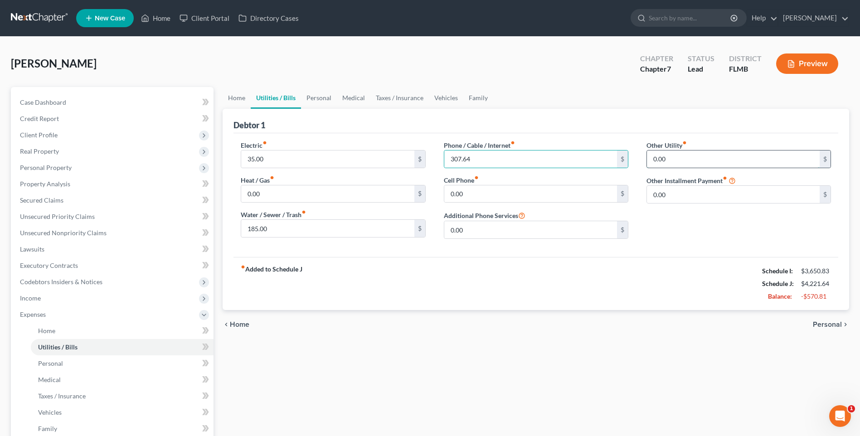
click at [662, 160] on input "0.00" at bounding box center [733, 159] width 173 height 17
type input "58.79"
click at [686, 184] on input "text" at bounding box center [739, 184] width 184 height 17
type input "ADT"
click at [315, 101] on link "Personal" at bounding box center [319, 98] width 36 height 22
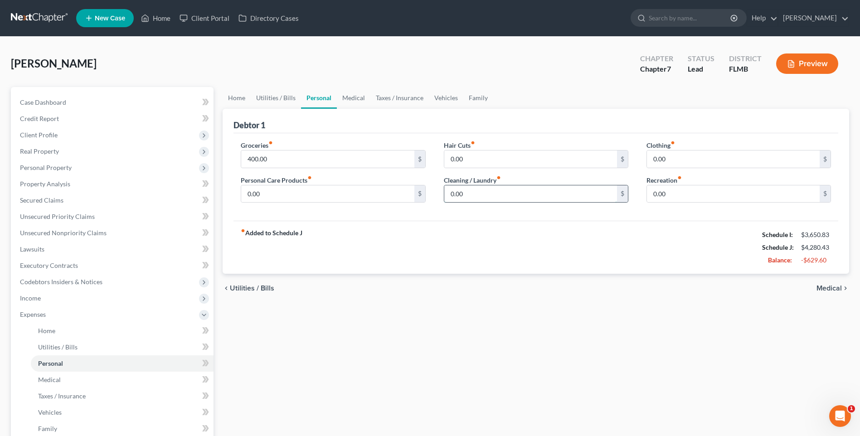
click at [535, 189] on input "0.00" at bounding box center [530, 193] width 173 height 17
type input "50.00"
click at [360, 98] on link "Medical" at bounding box center [354, 98] width 34 height 22
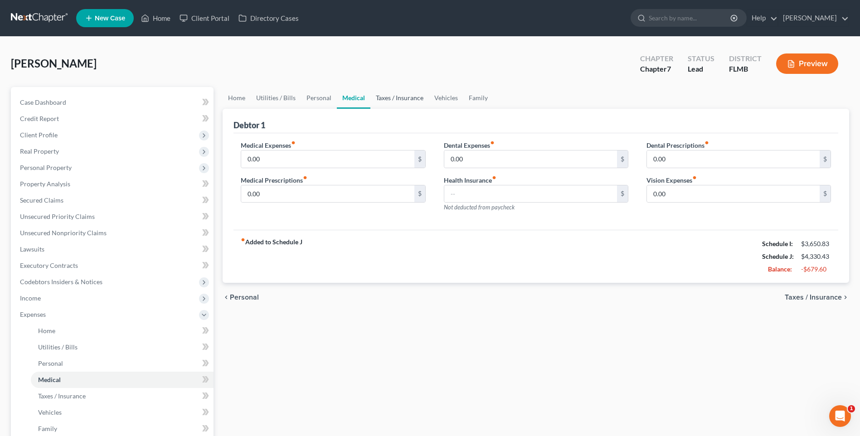
click at [407, 96] on link "Taxes / Insurance" at bounding box center [399, 98] width 58 height 22
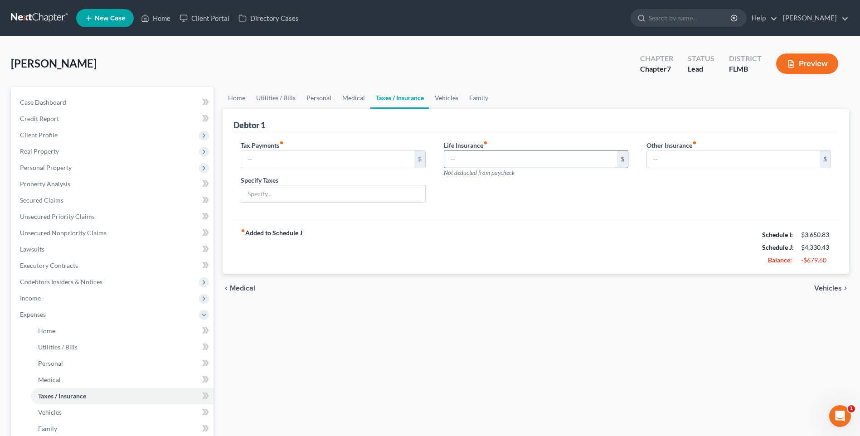
click at [459, 154] on input "text" at bounding box center [530, 159] width 173 height 17
type input "180.00"
click at [321, 97] on link "Personal" at bounding box center [319, 98] width 36 height 22
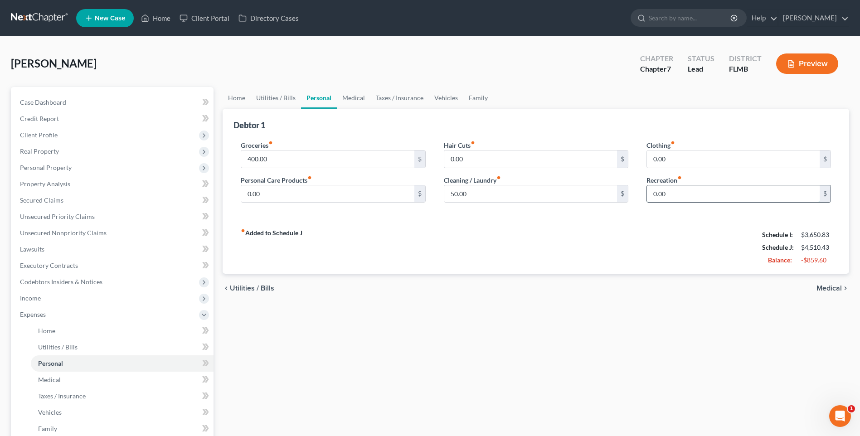
click at [660, 195] on input "0.00" at bounding box center [733, 193] width 173 height 17
type input "15.00"
click at [52, 331] on span "Home" at bounding box center [46, 331] width 17 height 8
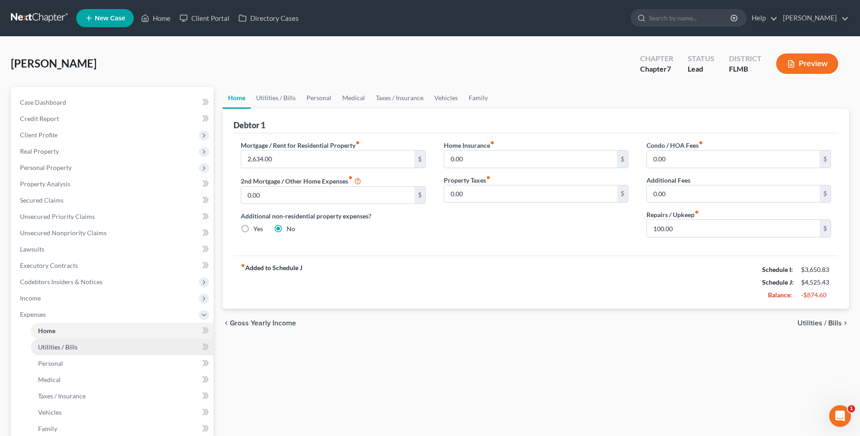
click at [58, 344] on span "Utilities / Bills" at bounding box center [57, 347] width 39 height 8
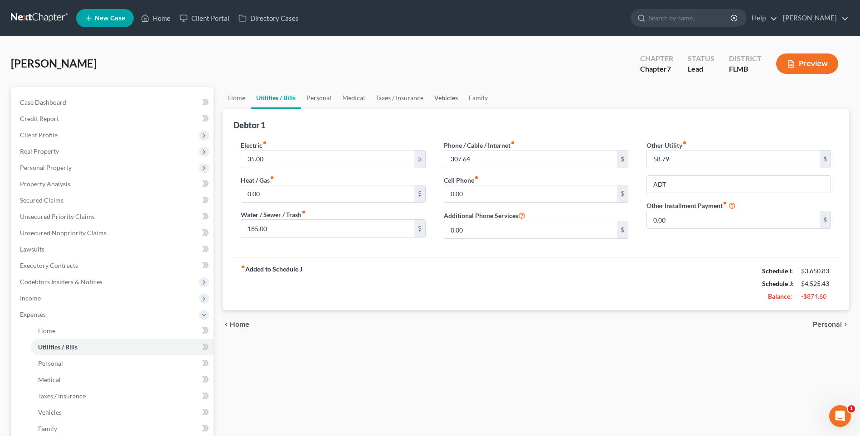
click at [445, 101] on link "Vehicles" at bounding box center [446, 98] width 34 height 22
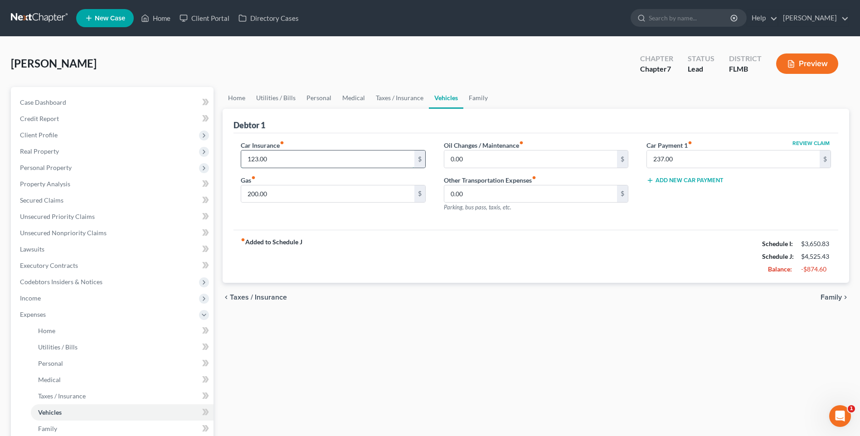
click at [320, 152] on input "123.00" at bounding box center [327, 159] width 173 height 17
type input "134.87"
click at [350, 190] on input "200.00" at bounding box center [327, 193] width 173 height 17
type input "350.00"
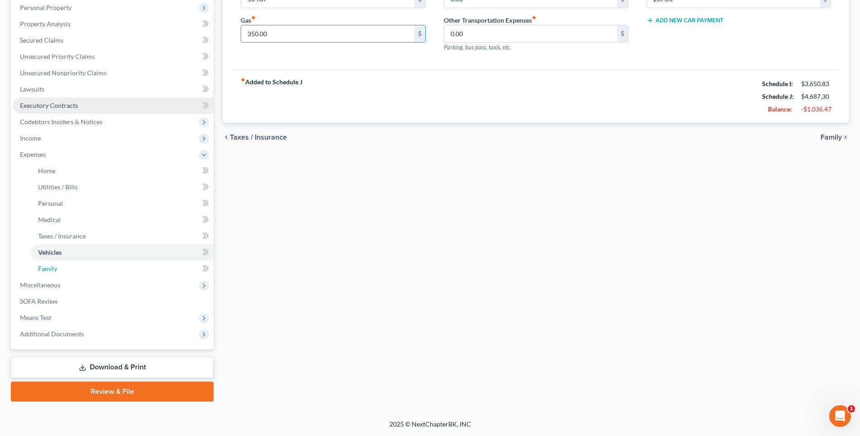
click at [45, 269] on span "Family" at bounding box center [47, 269] width 19 height 8
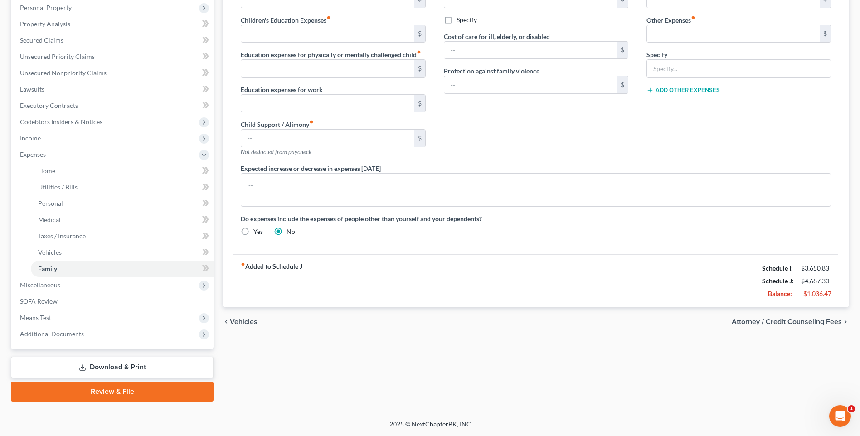
scroll to position [69, 0]
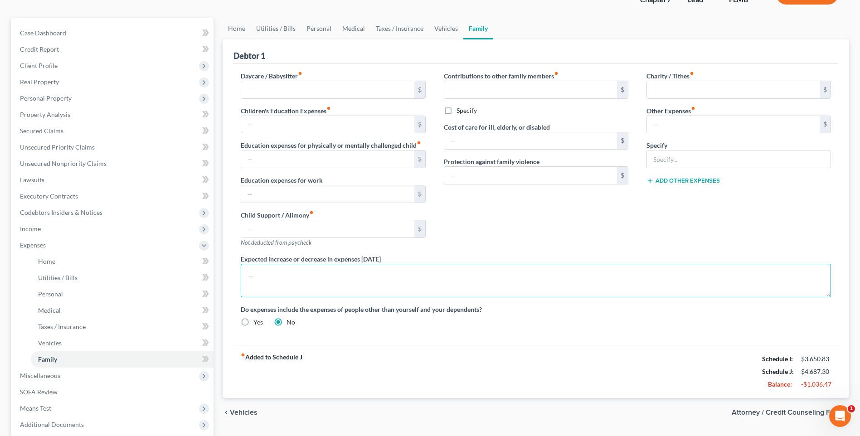
click at [259, 283] on textarea at bounding box center [536, 281] width 590 height 34
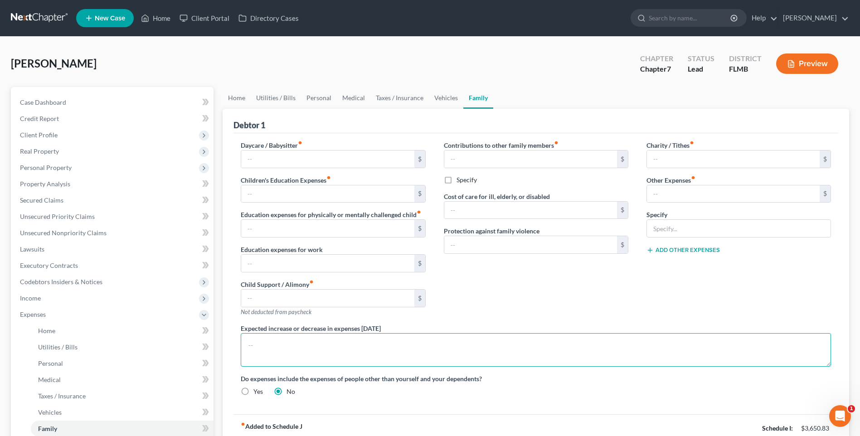
scroll to position [160, 0]
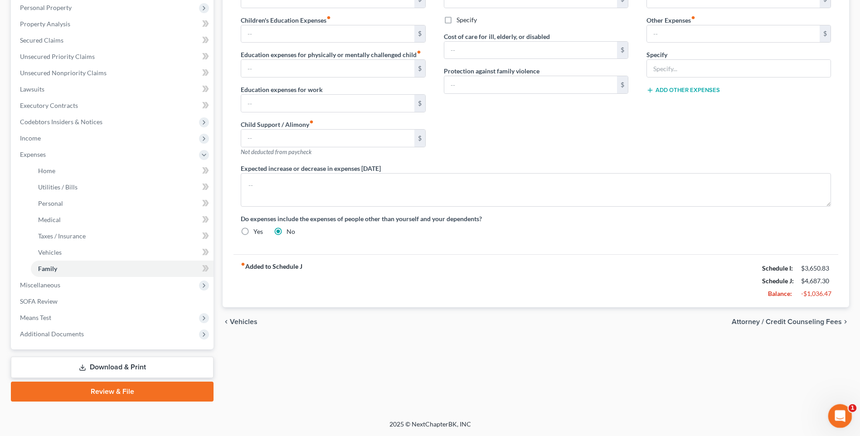
click at [838, 411] on icon "Open Intercom Messenger" at bounding box center [838, 415] width 15 height 15
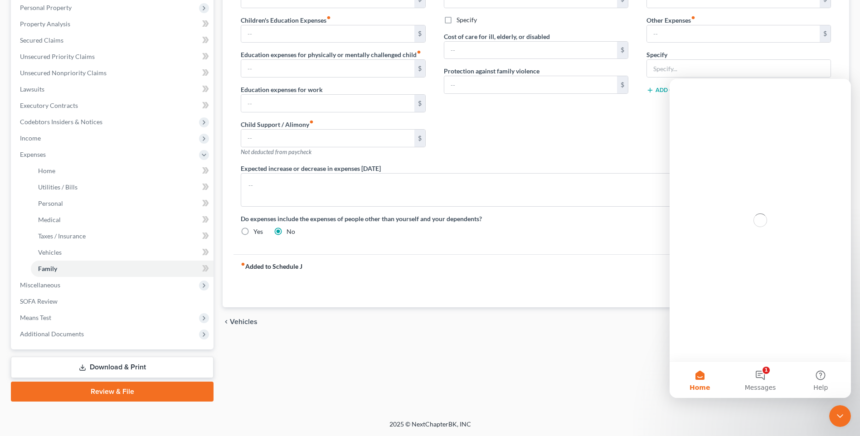
scroll to position [0, 0]
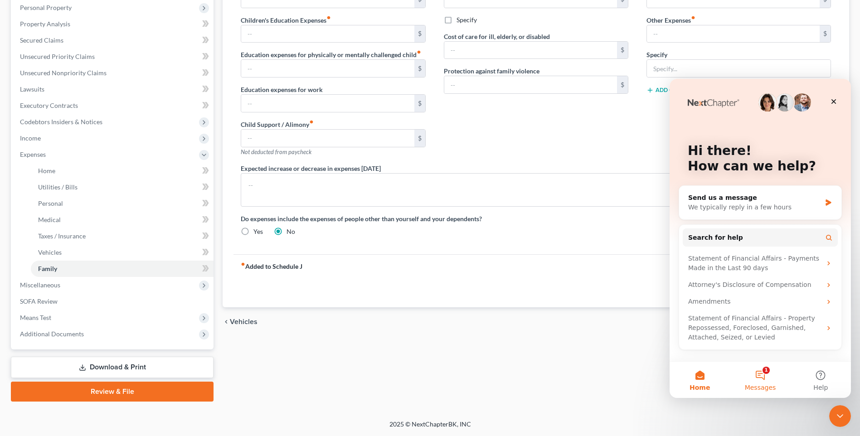
click at [770, 379] on button "1 Messages" at bounding box center [760, 380] width 60 height 36
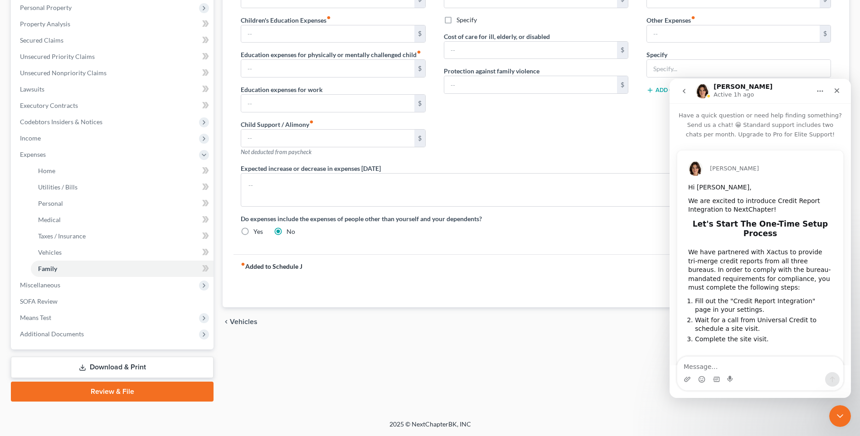
scroll to position [83, 0]
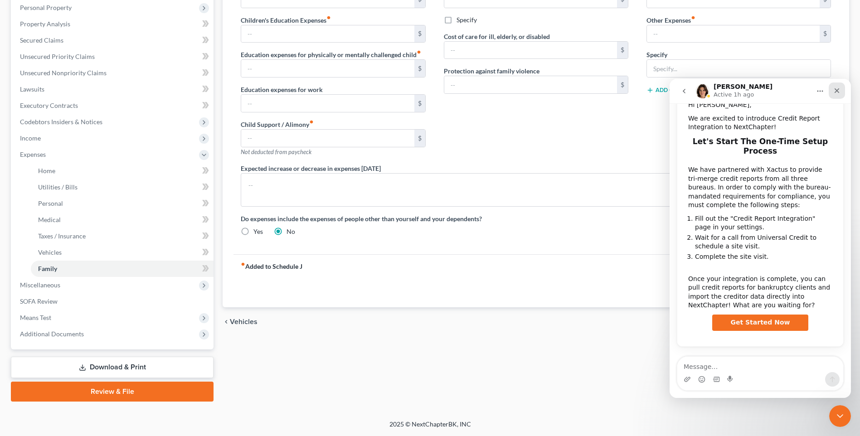
click at [835, 90] on icon "Close" at bounding box center [836, 90] width 7 height 7
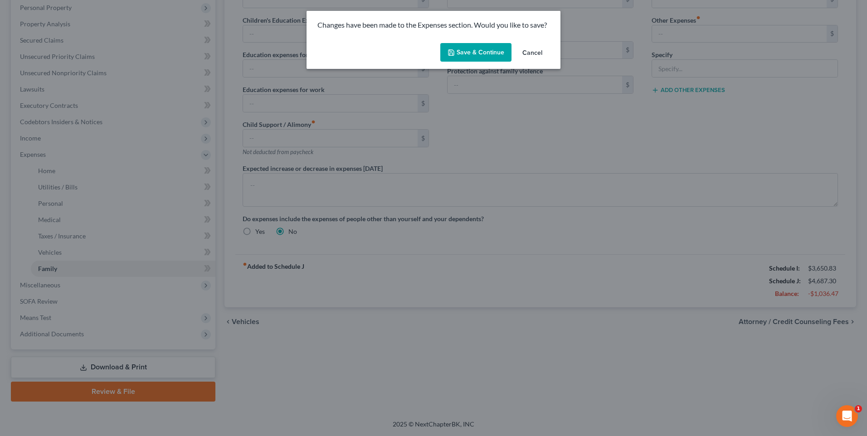
click at [466, 55] on button "Save & Continue" at bounding box center [475, 52] width 71 height 19
